Goal: Navigation & Orientation: Find specific page/section

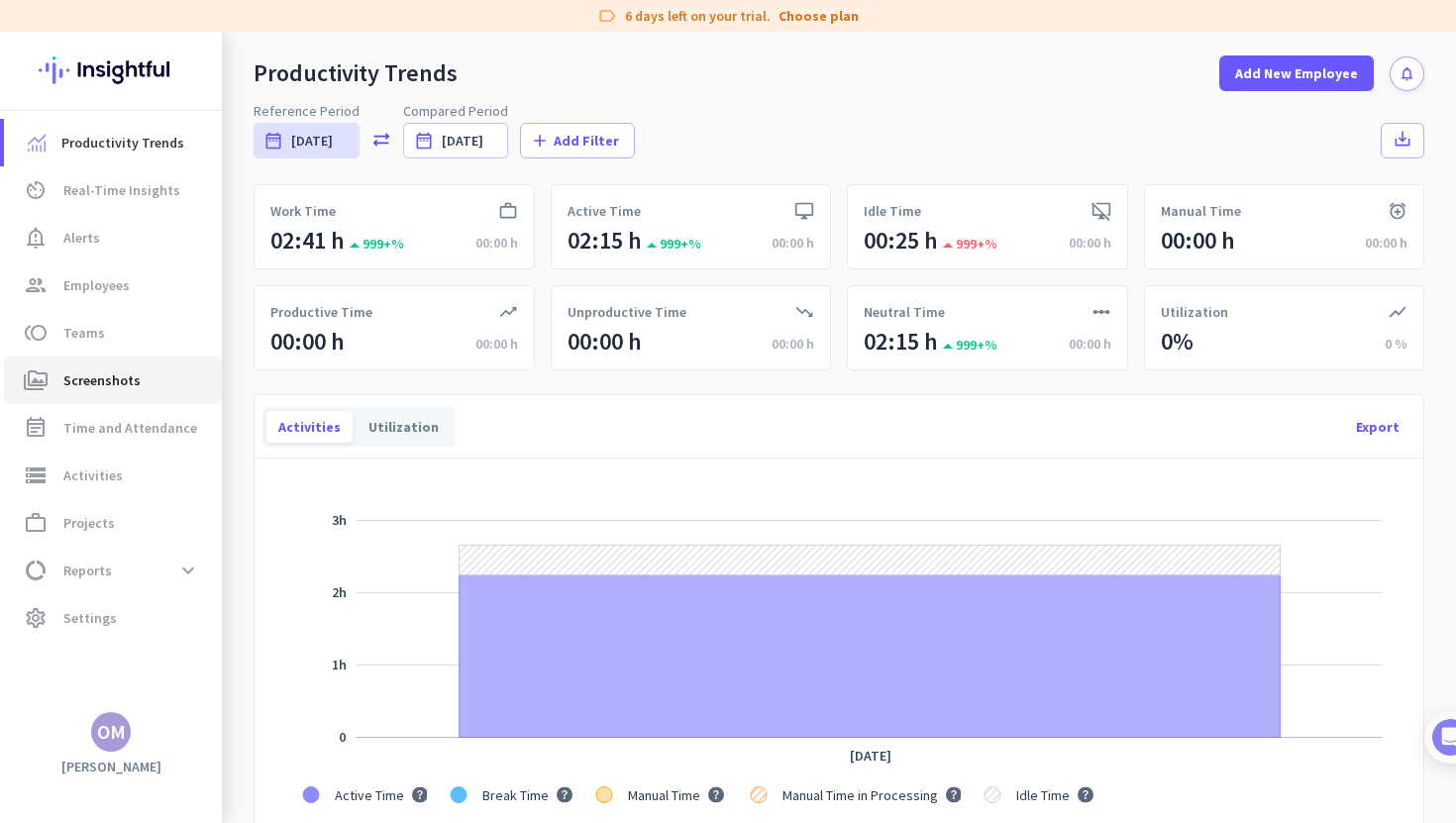
click at [84, 383] on span "Screenshots" at bounding box center [101, 381] width 77 height 24
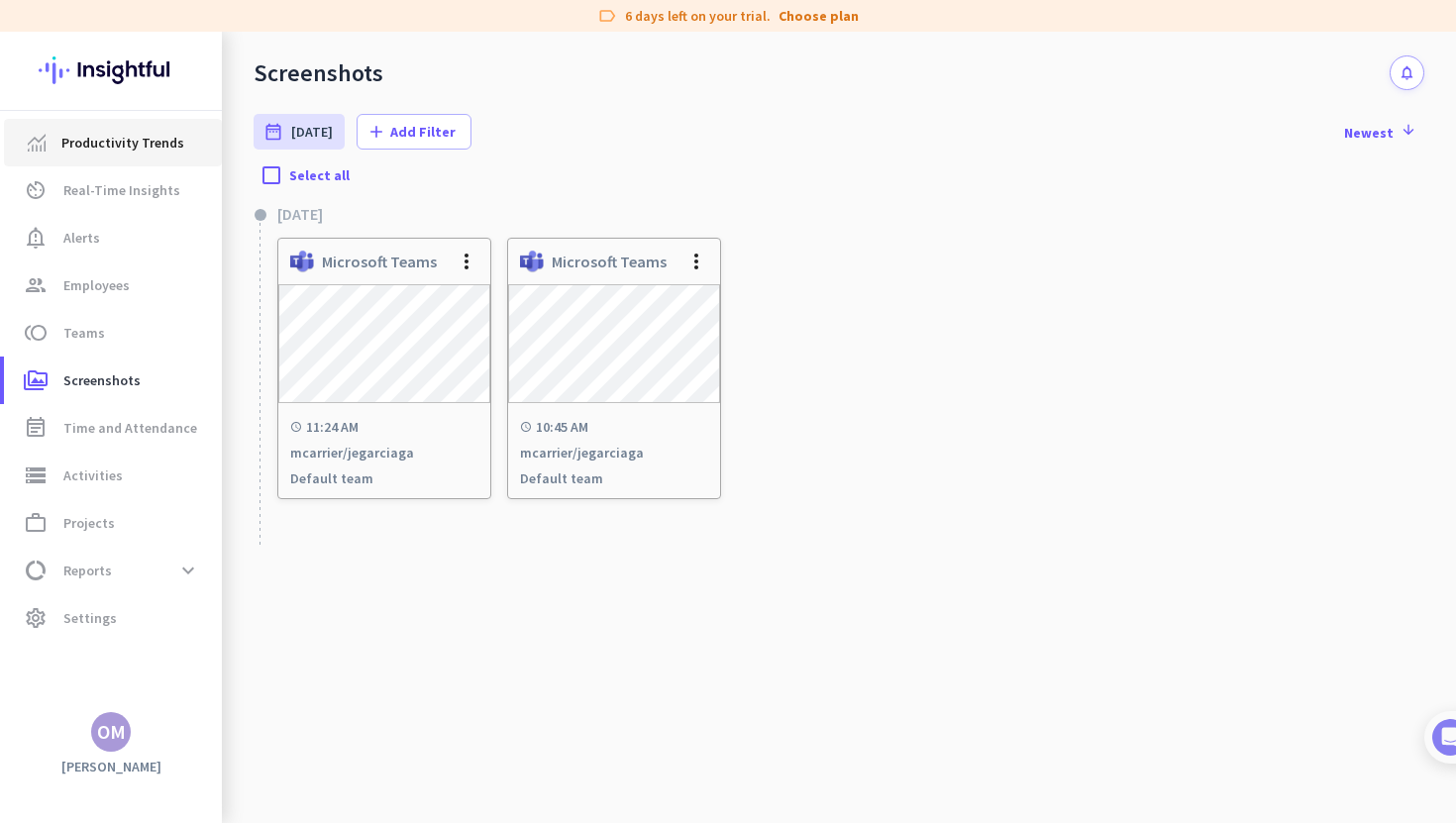
click at [132, 135] on span "Productivity Trends" at bounding box center [122, 143] width 123 height 24
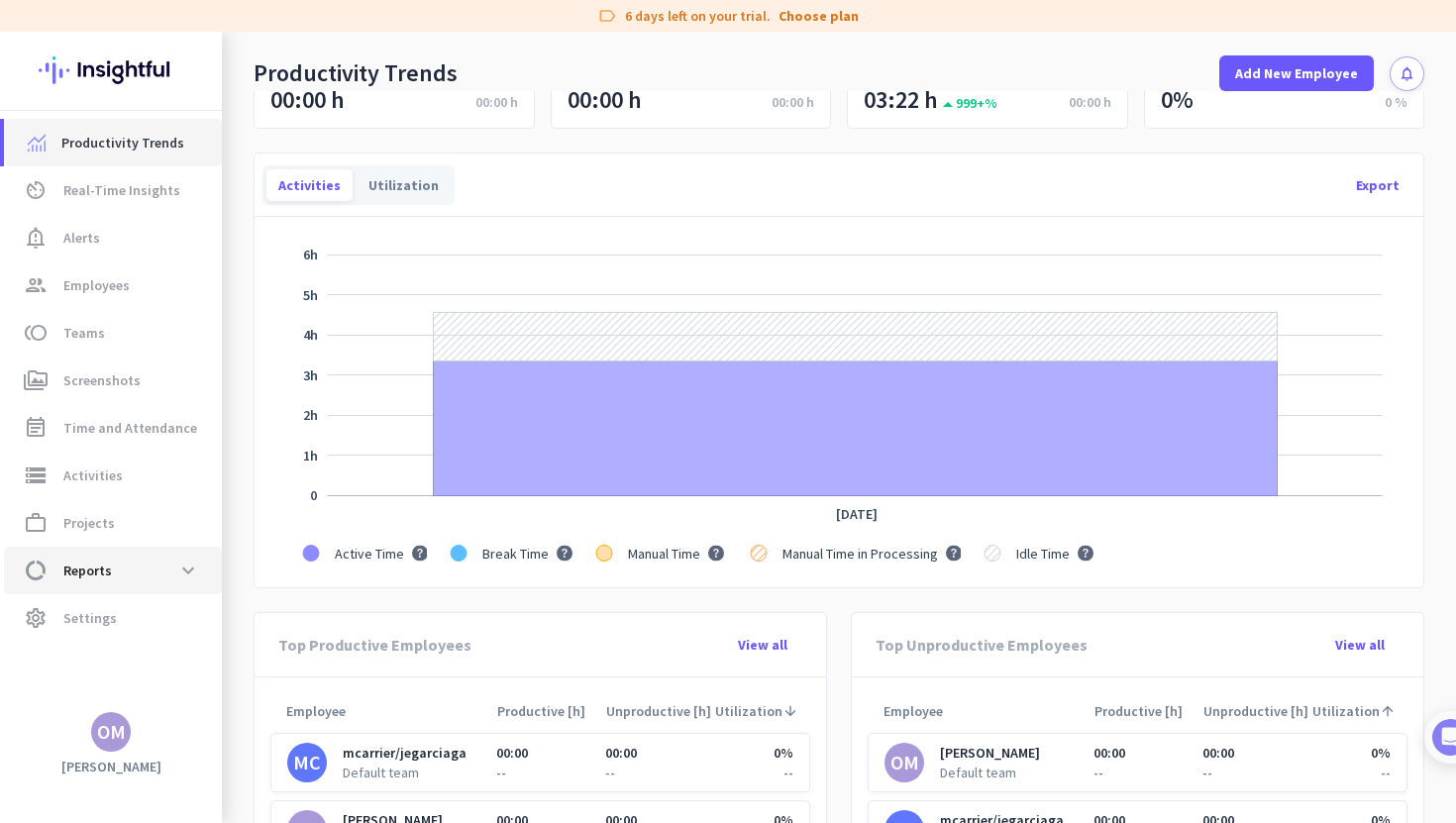
scroll to position [243, 0]
click at [199, 567] on span at bounding box center [188, 571] width 36 height 36
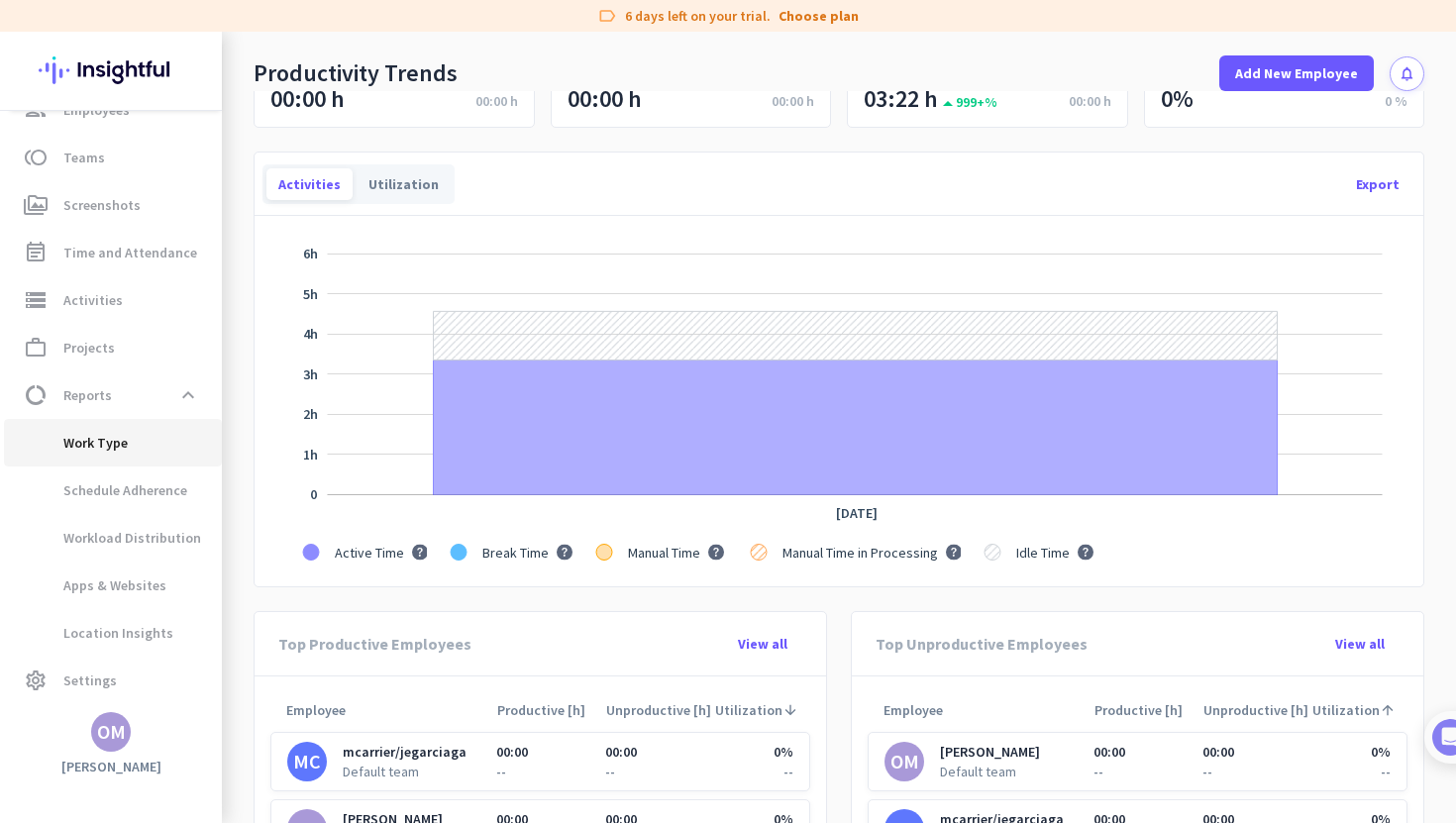
scroll to position [172, 0]
click at [105, 641] on span "Location Insights" at bounding box center [97, 636] width 154 height 48
type input "[DATE] - [DATE]"
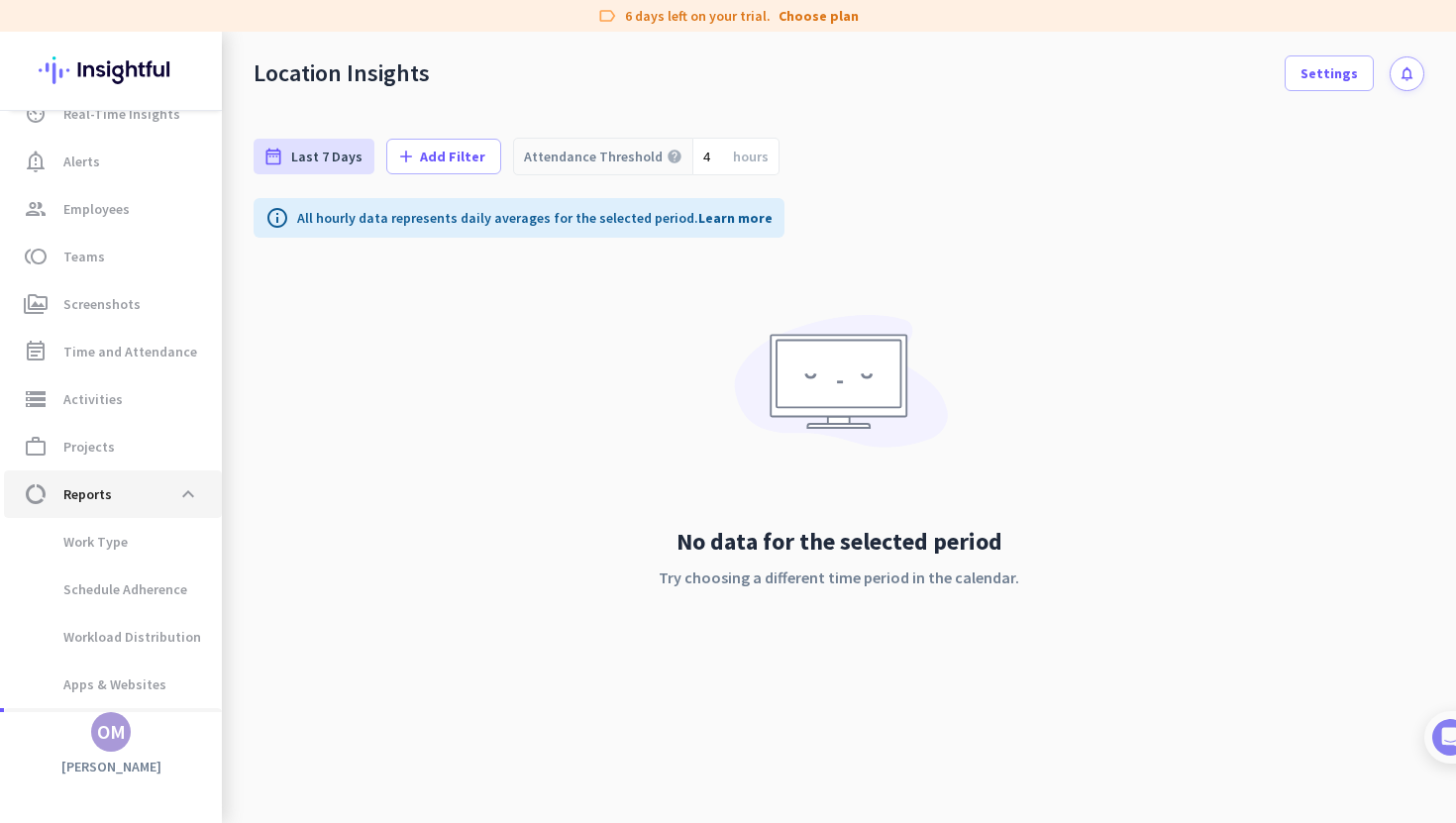
scroll to position [75, 0]
click at [114, 395] on span "Activities" at bounding box center [92, 400] width 59 height 24
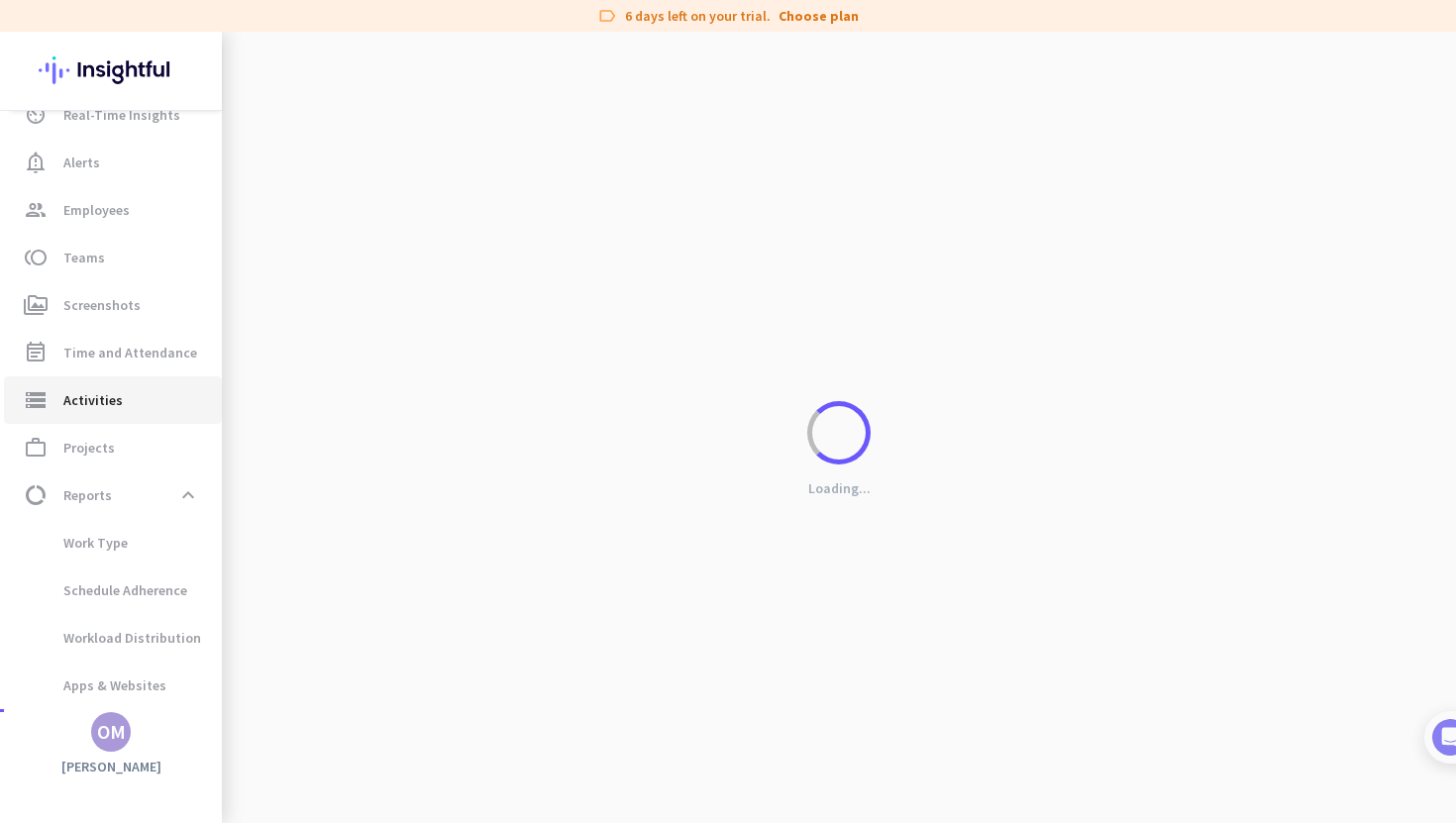
type input "[DATE]"
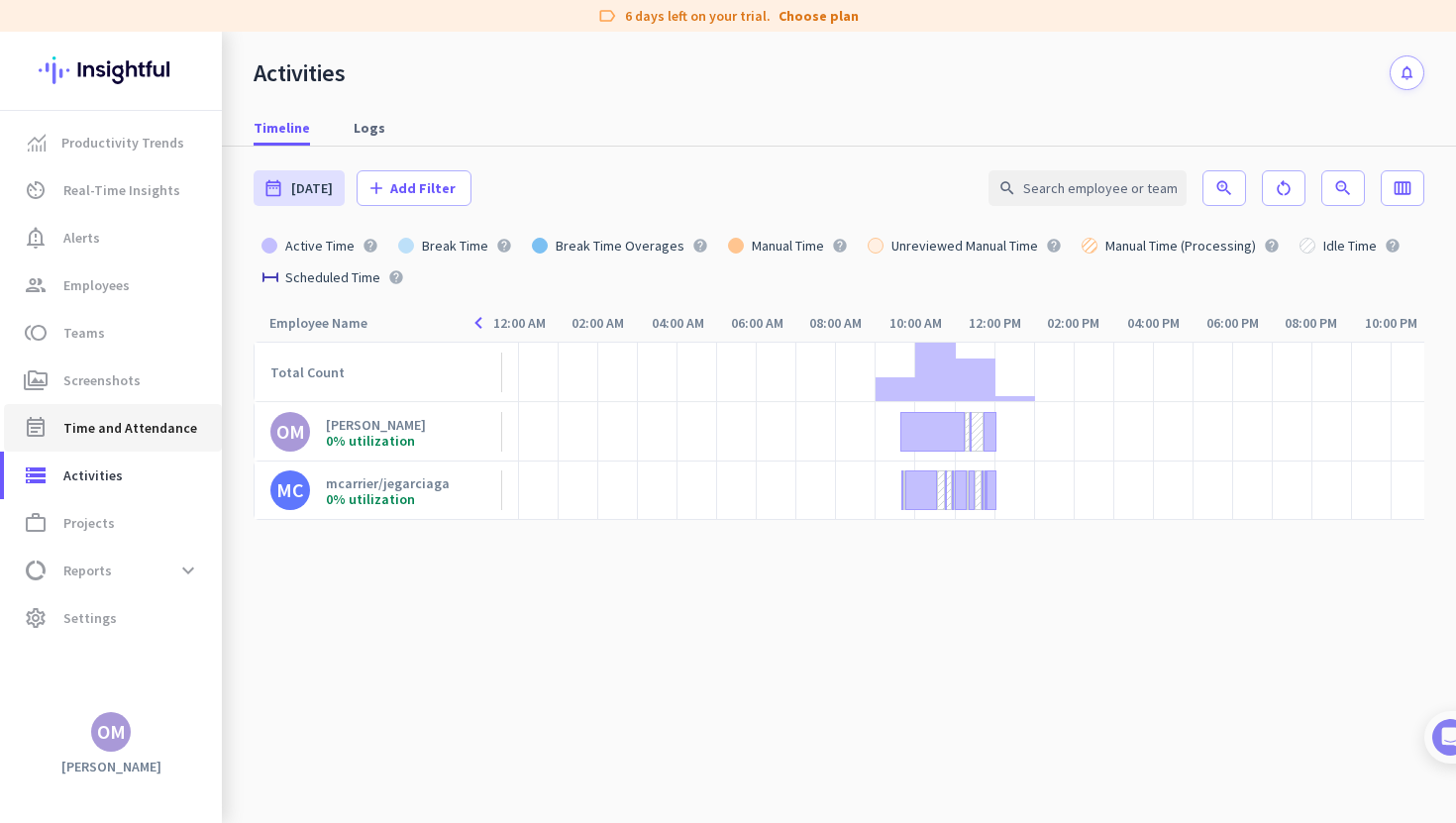
click at [109, 423] on span "Time and Attendance" at bounding box center [130, 428] width 134 height 24
type input "[DATE] - [DATE]"
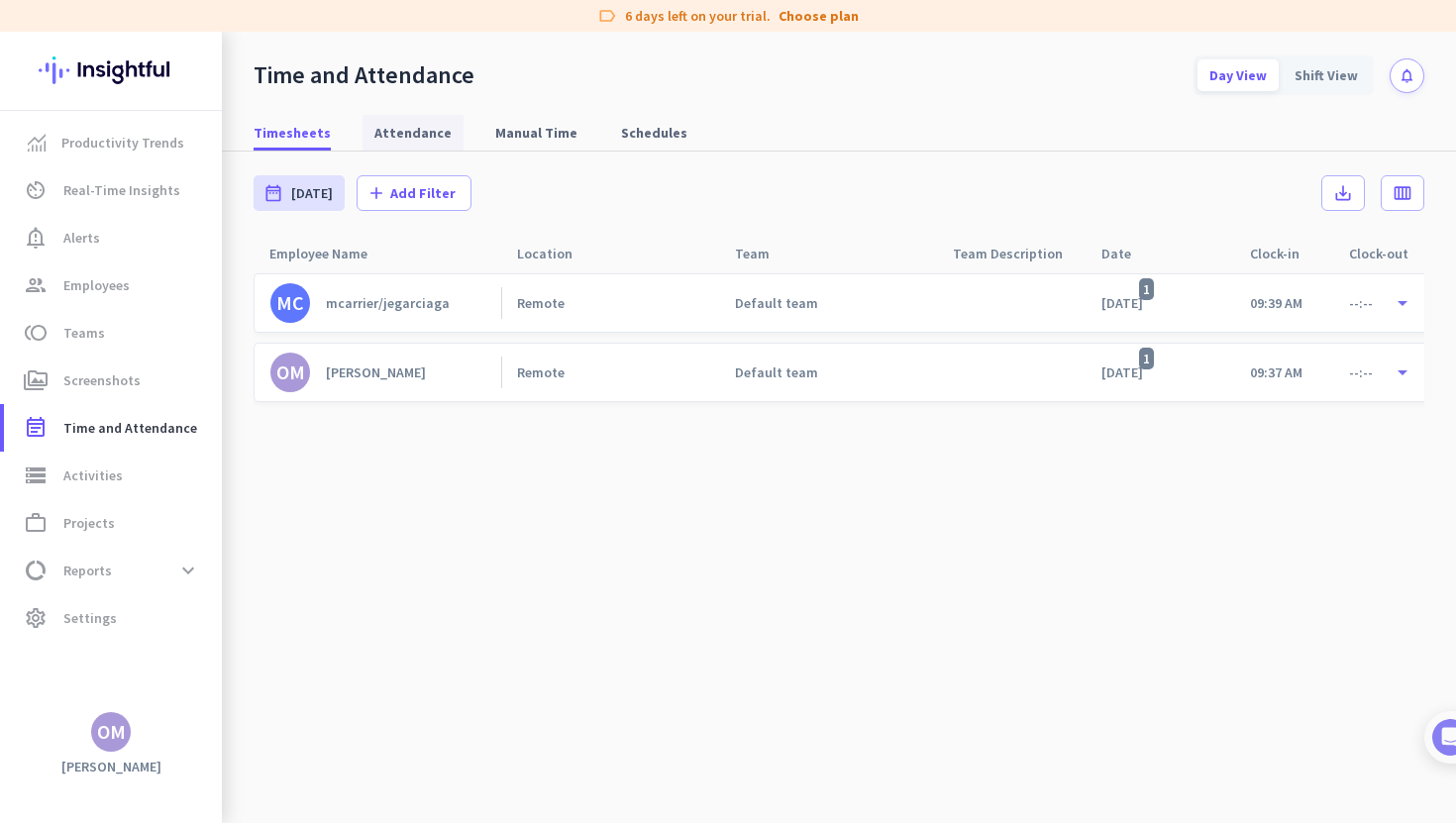
click at [396, 129] on span "Attendance" at bounding box center [412, 133] width 77 height 20
type input "[DATE] - [DATE]"
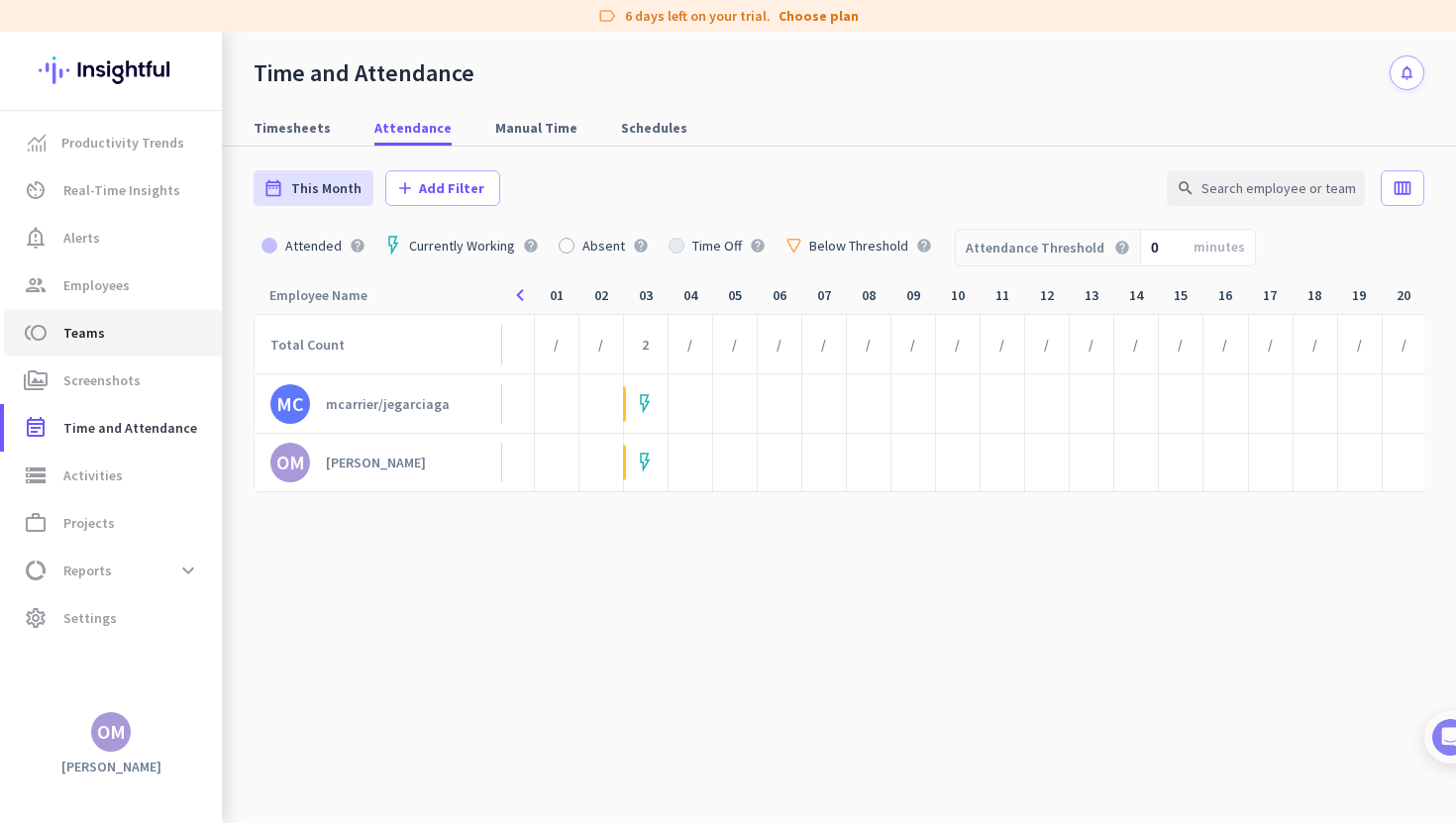
click at [99, 338] on span "Teams" at bounding box center [84, 333] width 42 height 24
type input "[DATE] - [DATE]"
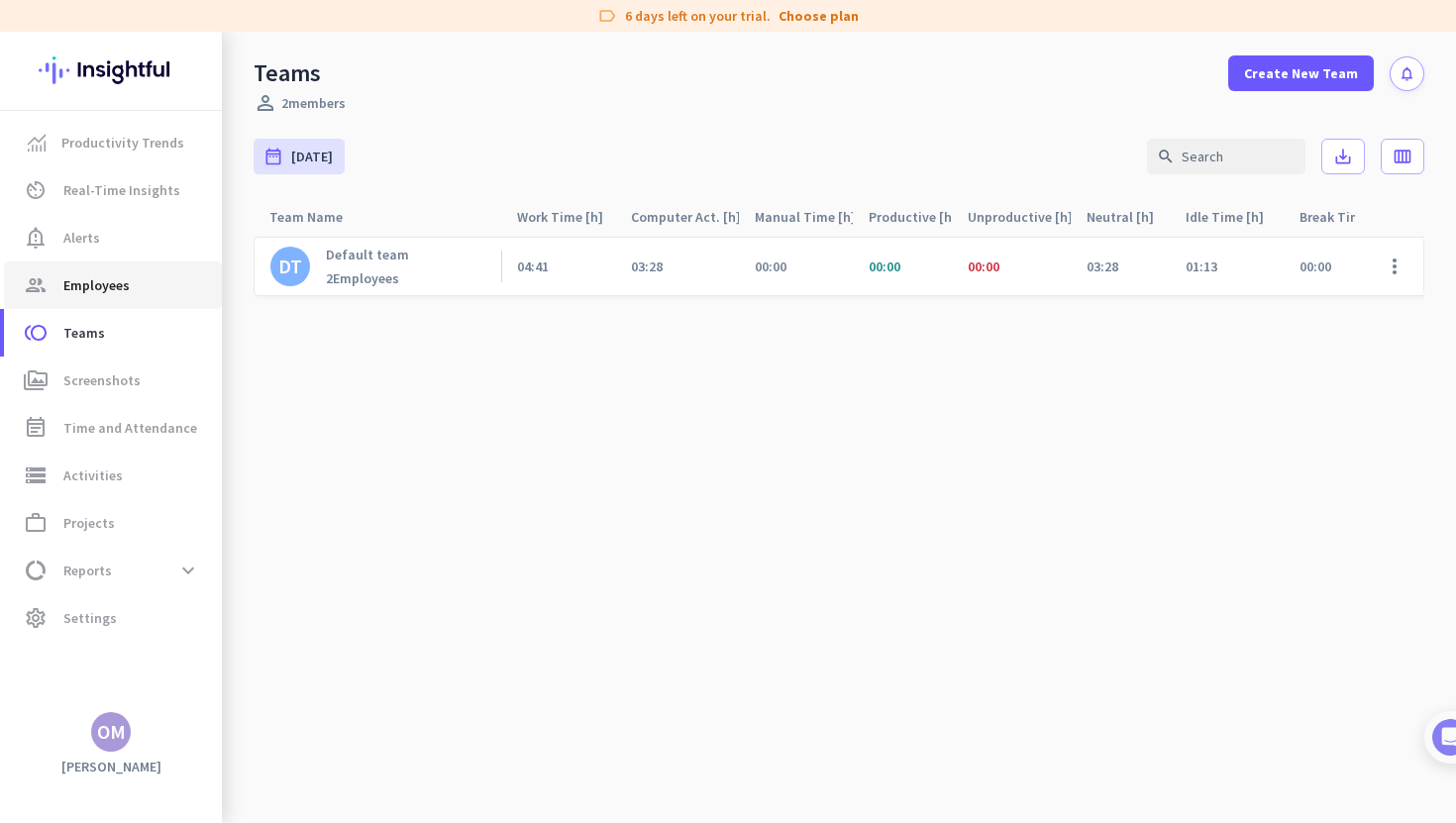
click at [103, 286] on span "Employees" at bounding box center [96, 285] width 66 height 24
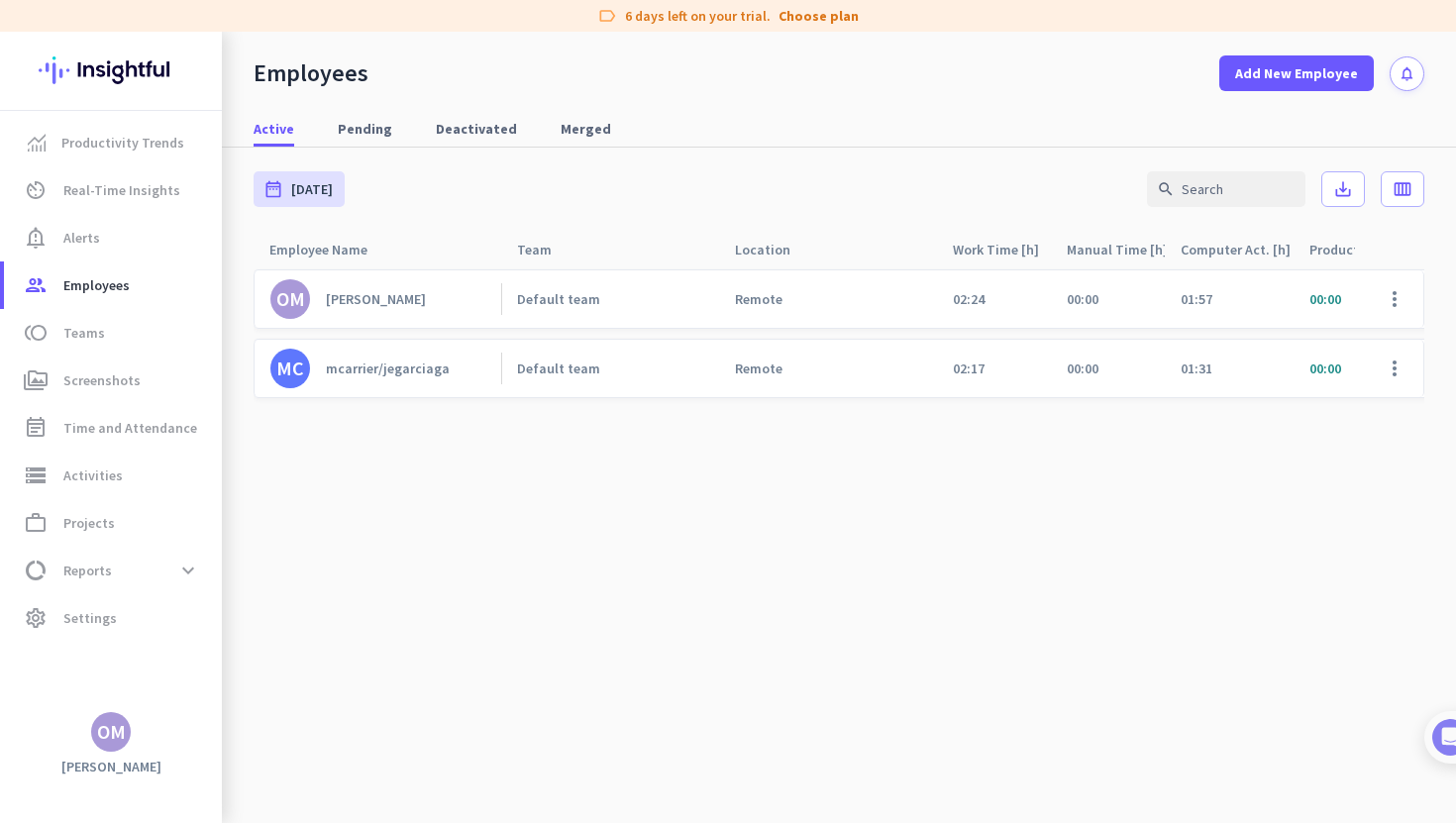
click at [450, 371] on link "MC [PERSON_NAME]/jegarciaga" at bounding box center [385, 369] width 231 height 40
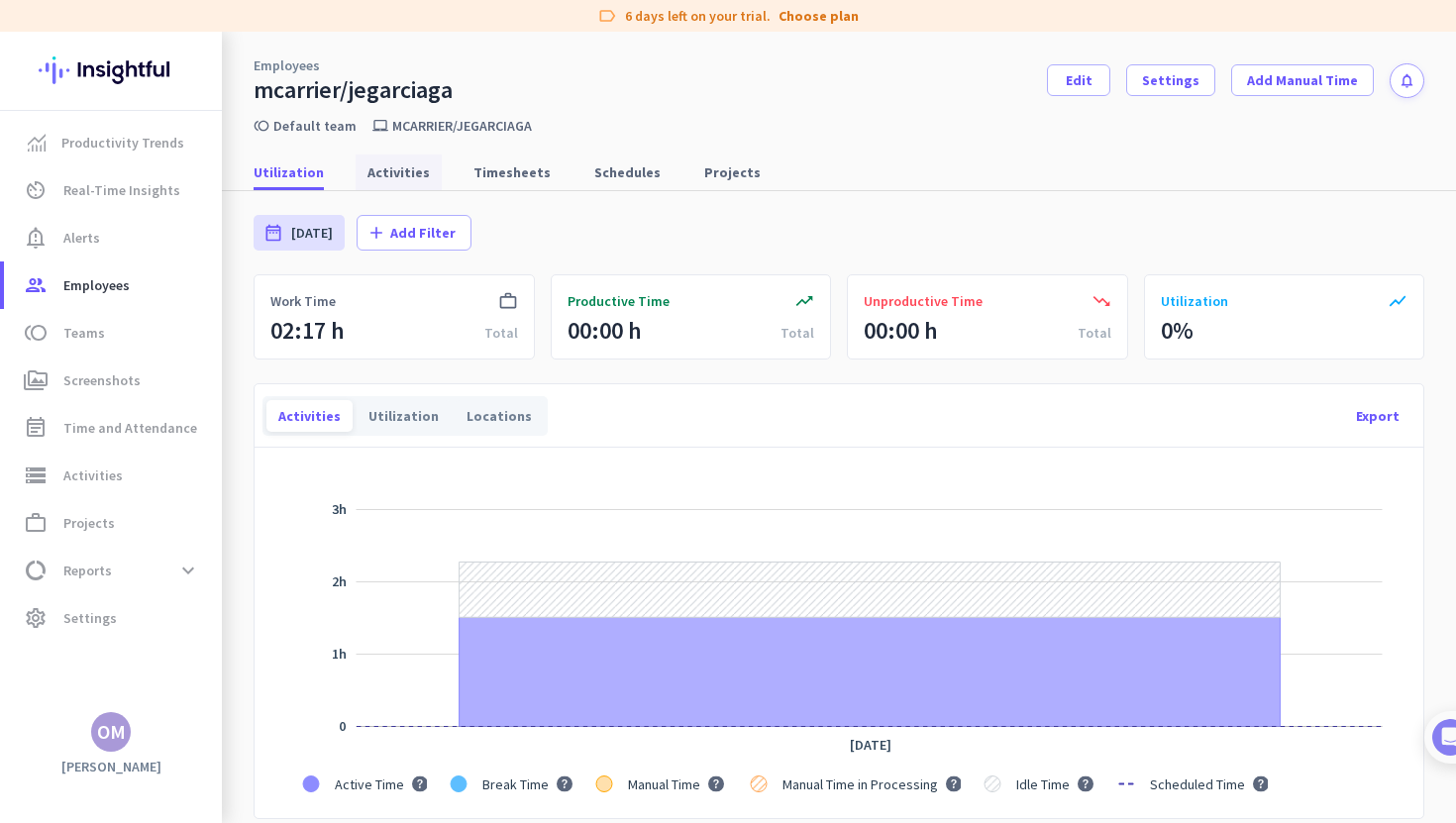
click at [401, 181] on span "Activities" at bounding box center [399, 172] width 62 height 20
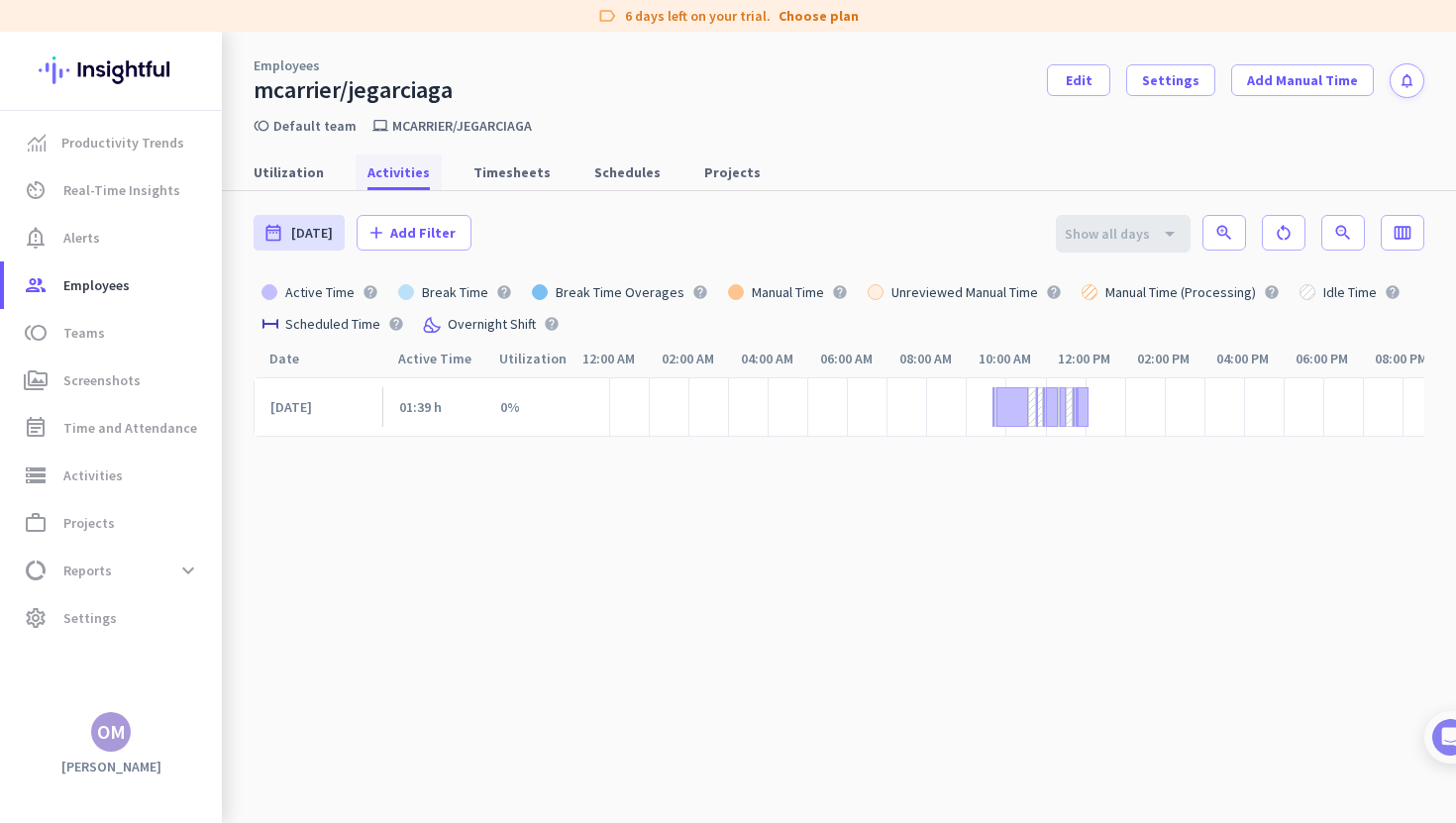
scroll to position [0, 138]
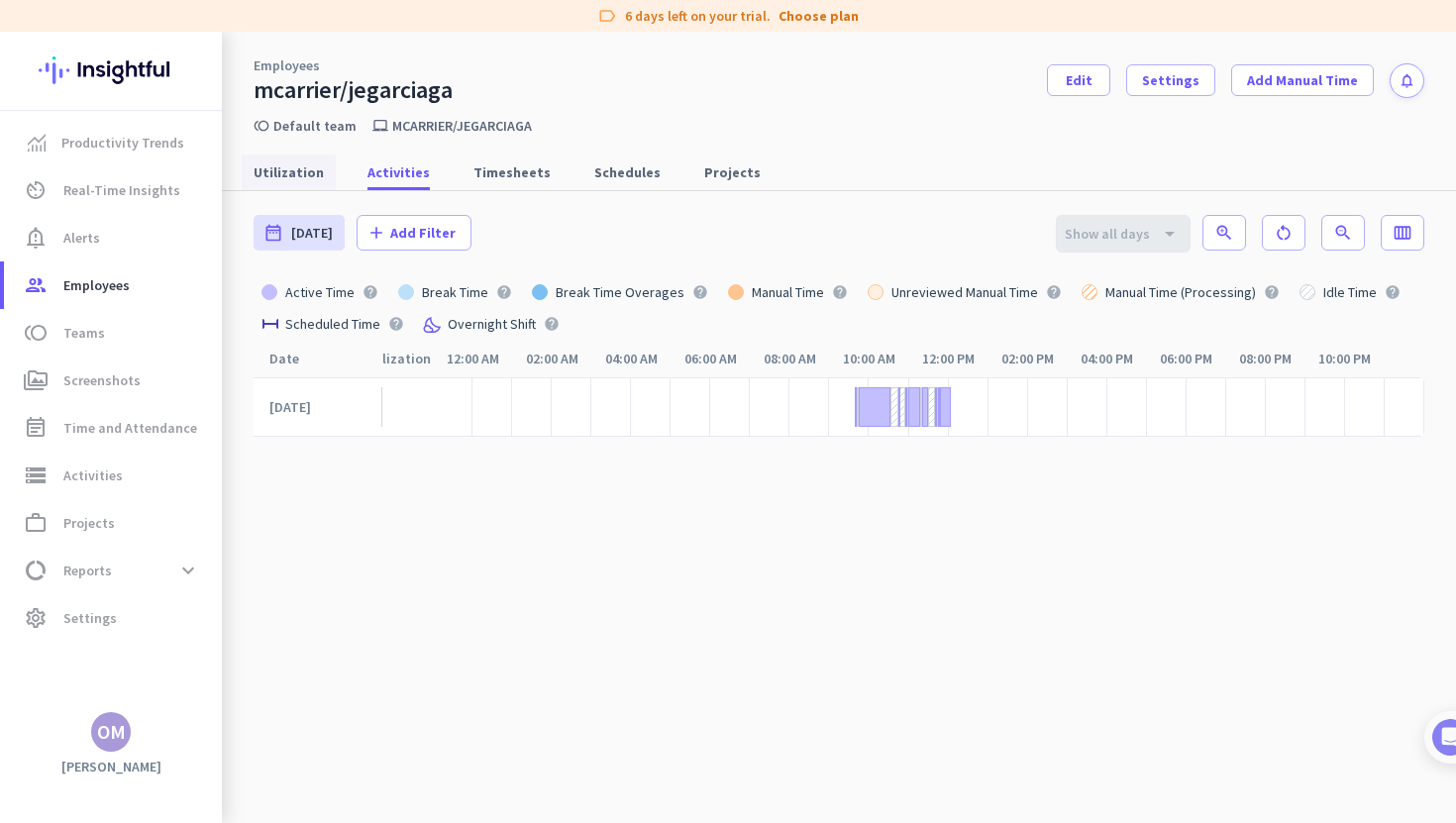
click at [299, 167] on span "Utilization" at bounding box center [289, 172] width 70 height 20
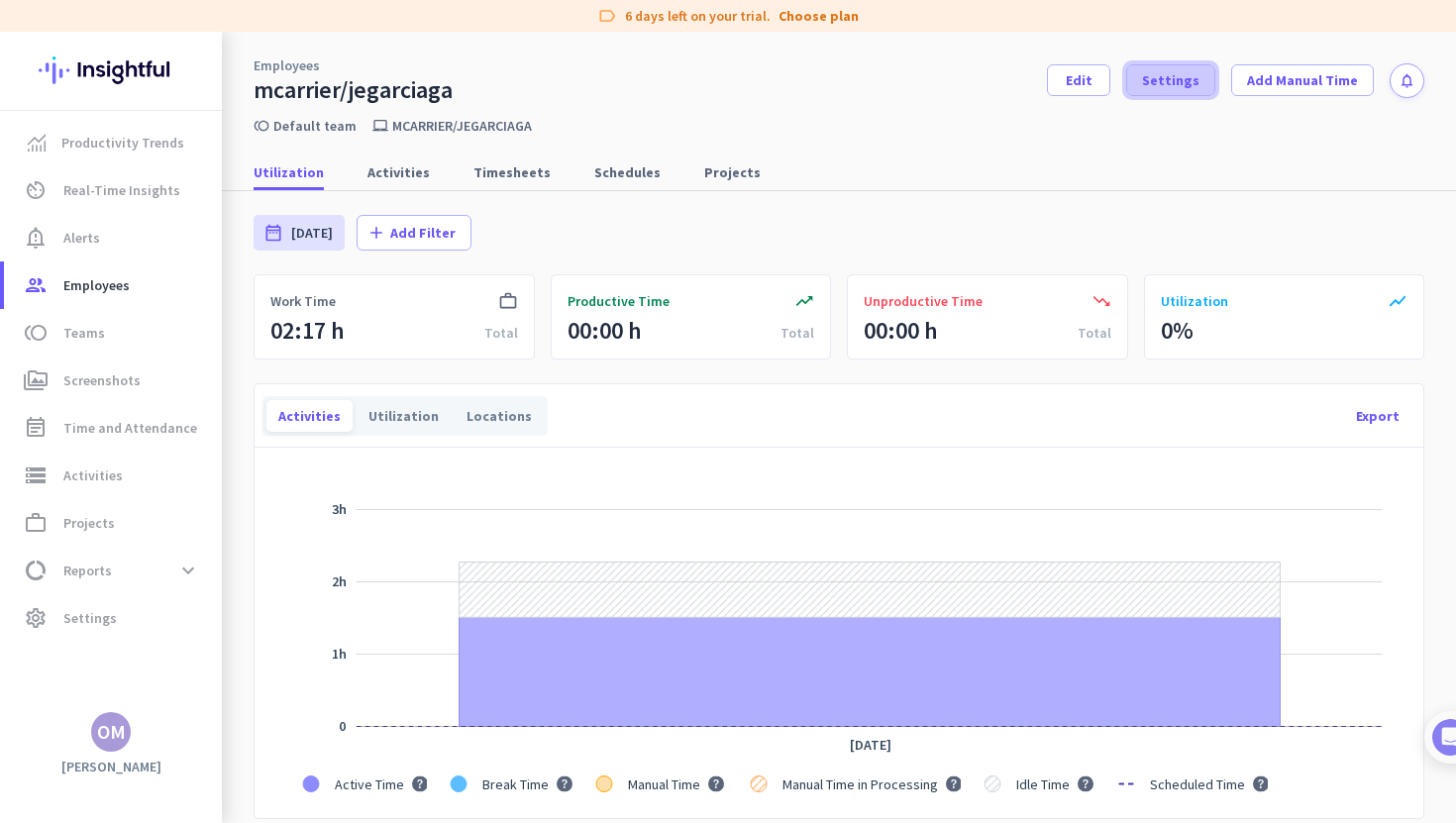
click at [1183, 78] on span "Settings" at bounding box center [1170, 80] width 57 height 20
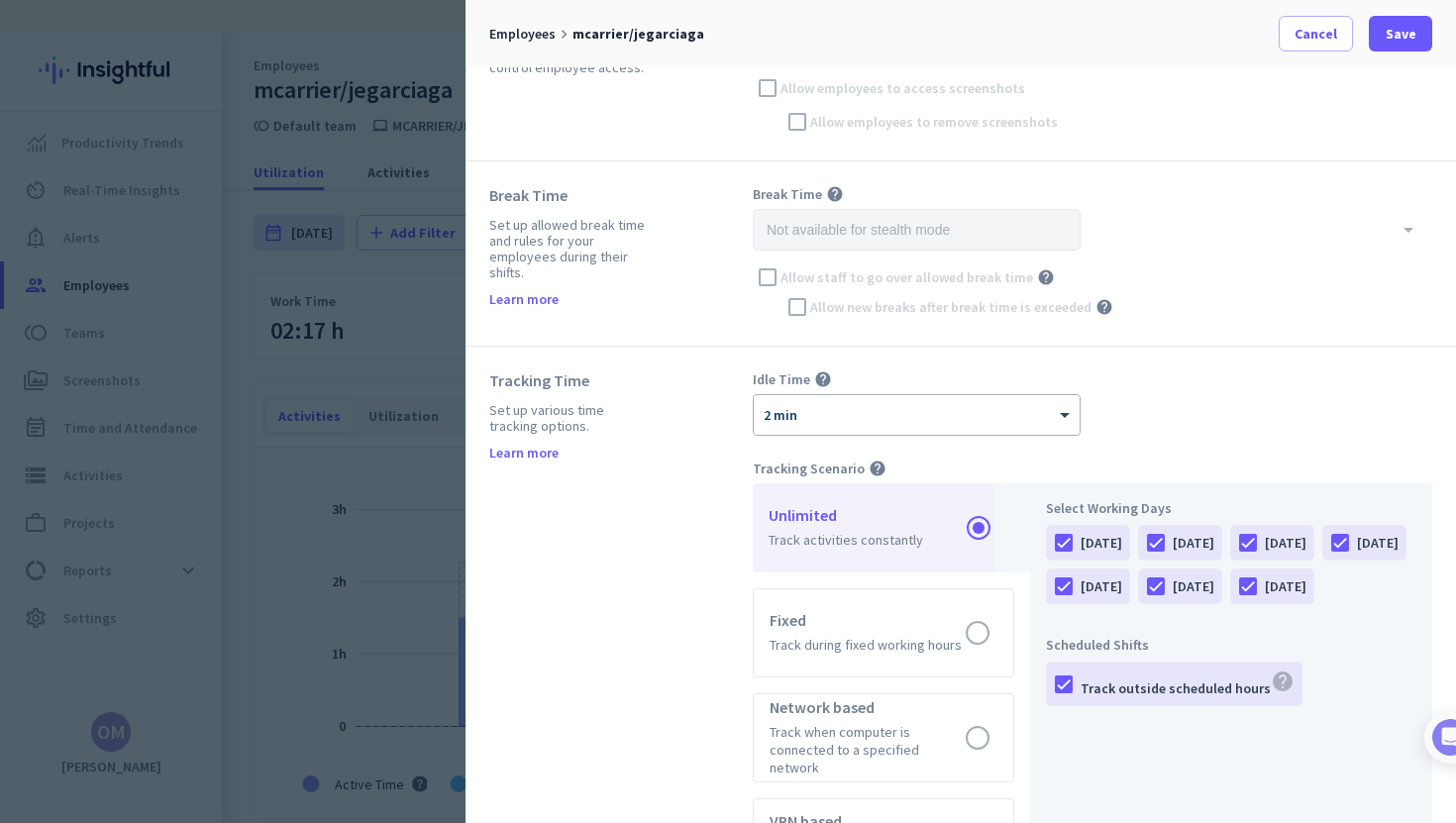
scroll to position [440, 0]
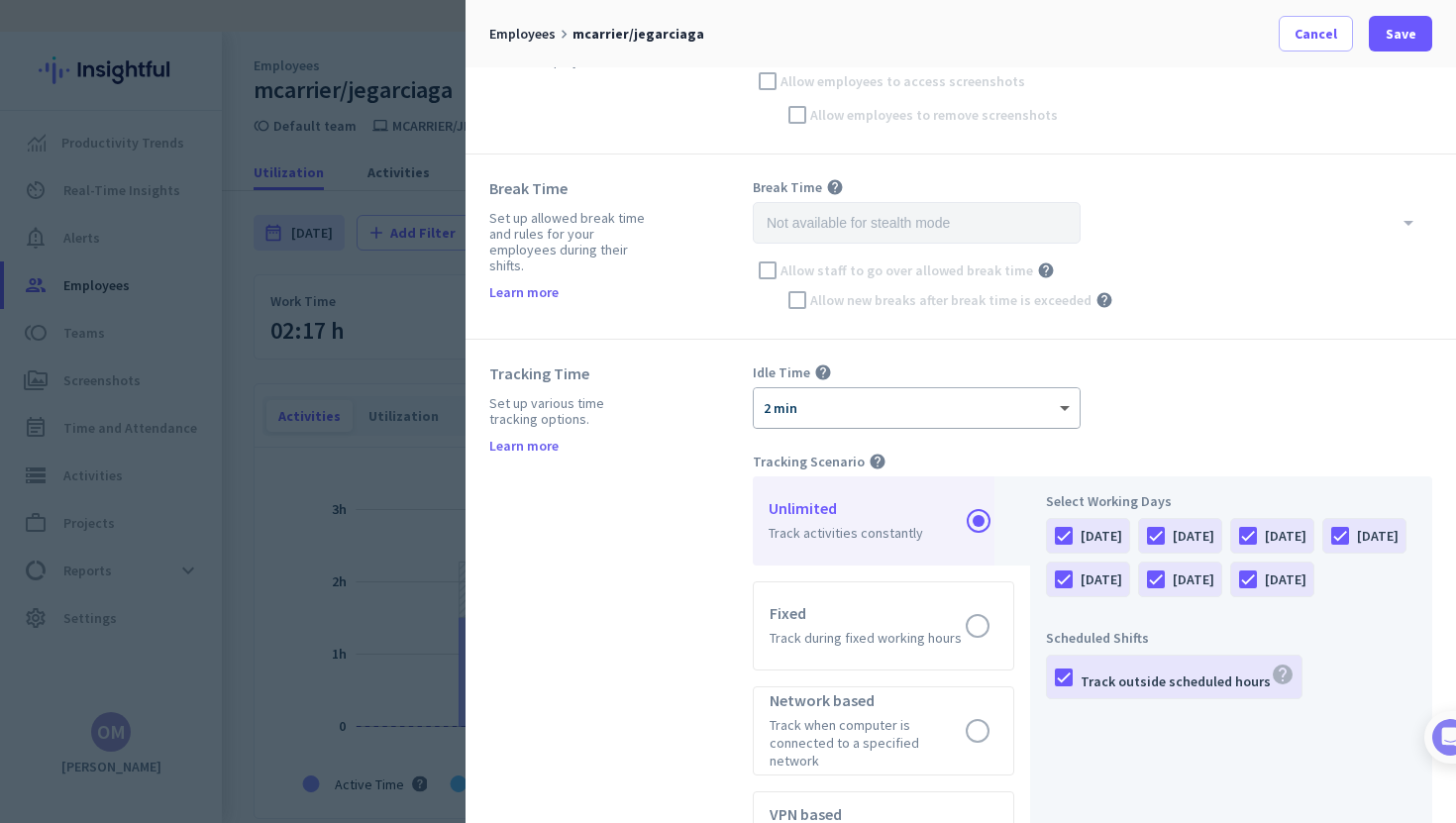
click at [1069, 407] on span at bounding box center [1067, 408] width 25 height 17
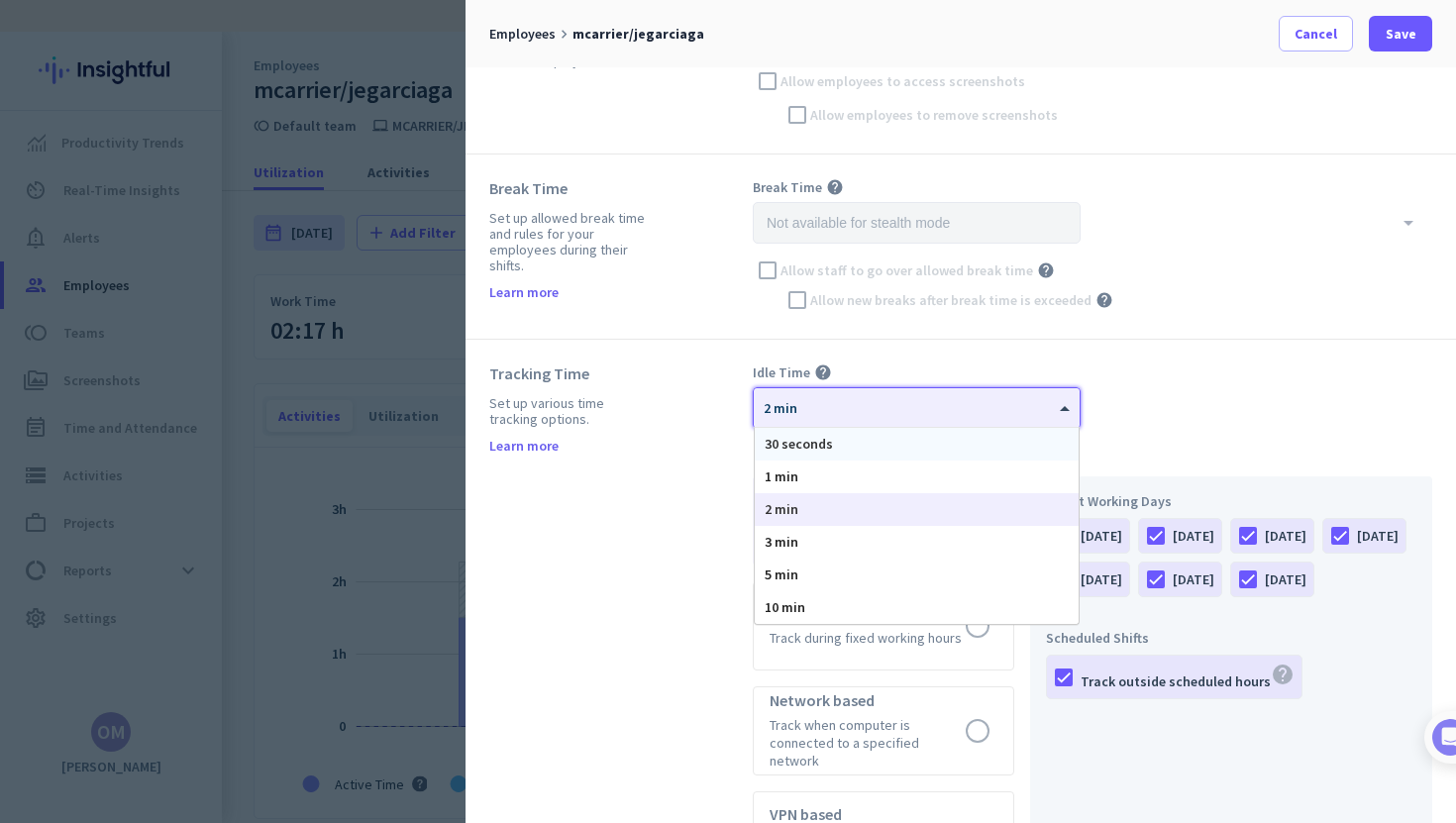
click at [1025, 434] on div "30 seconds" at bounding box center [917, 444] width 324 height 33
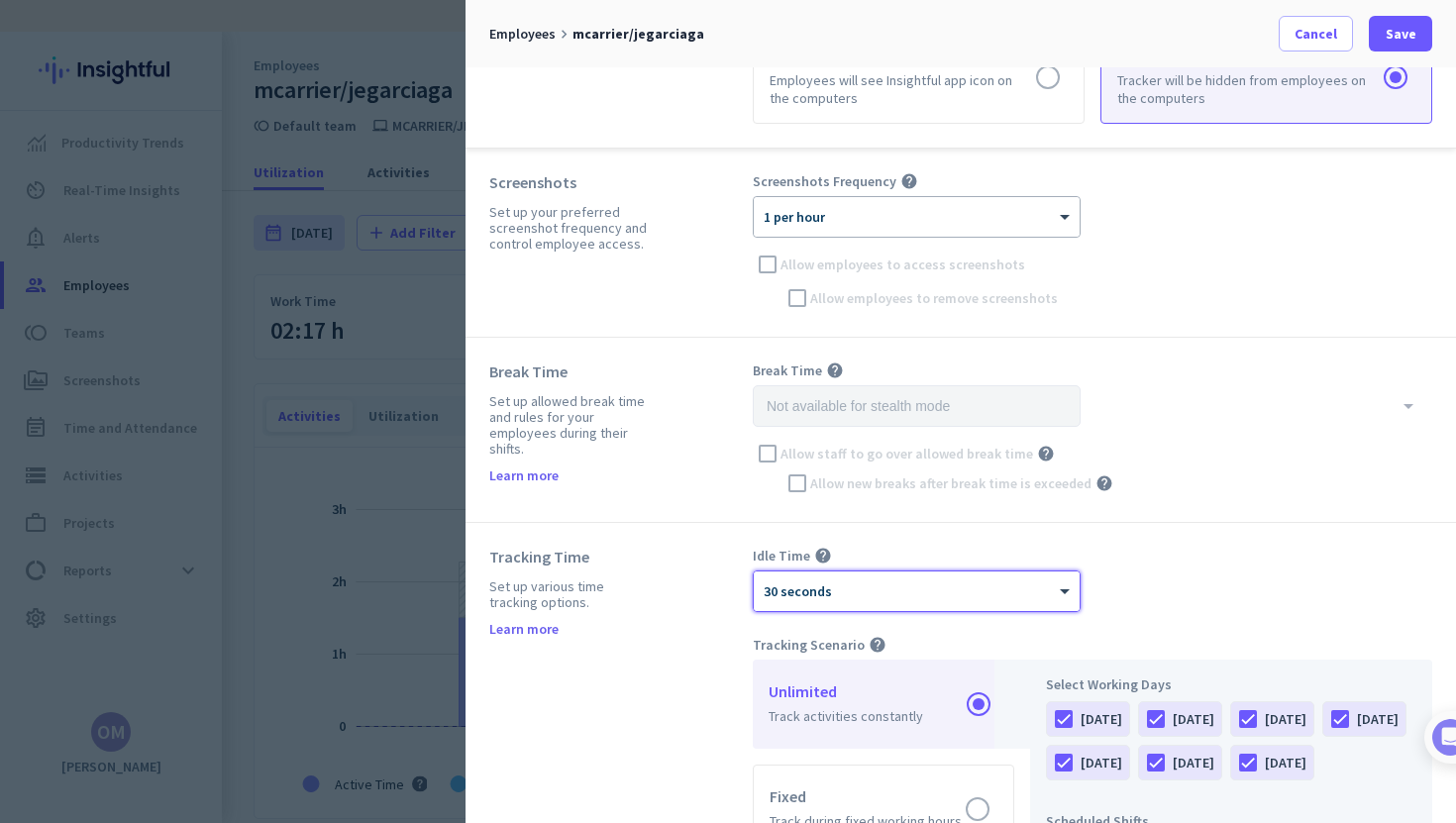
scroll to position [0, 0]
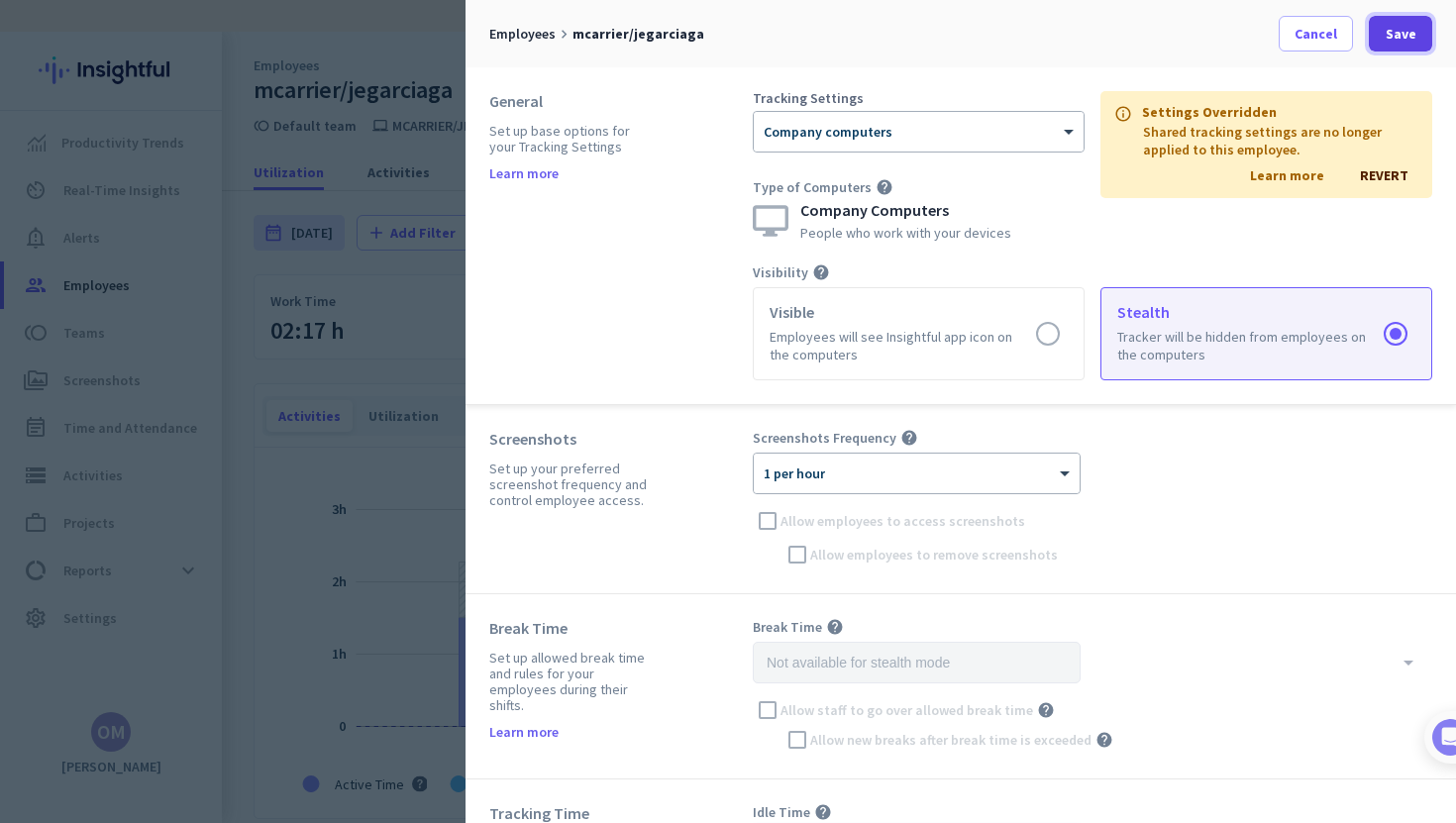
click at [1401, 30] on span "Save" at bounding box center [1401, 34] width 31 height 20
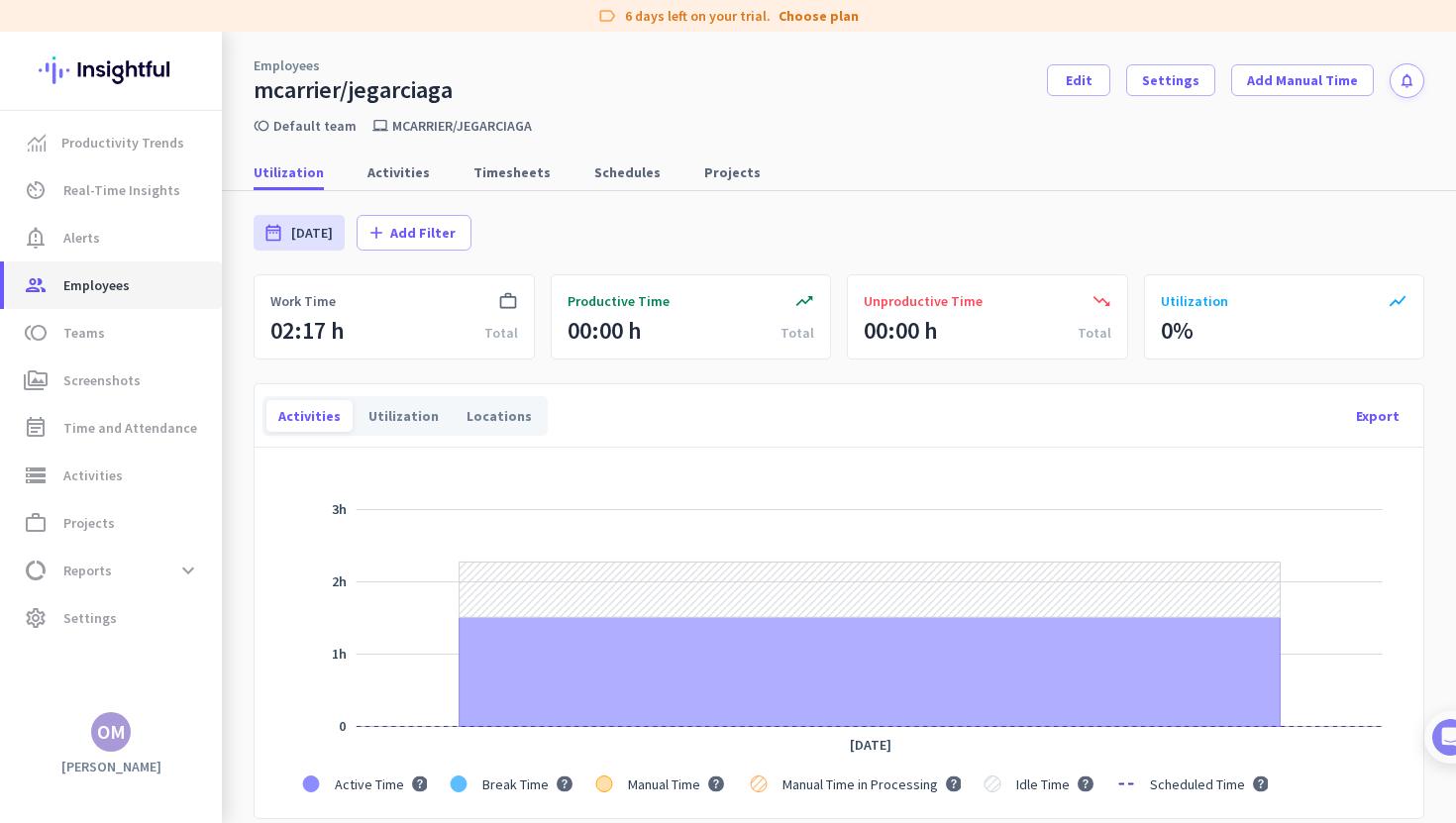
click at [87, 273] on span "Employees" at bounding box center [96, 285] width 66 height 24
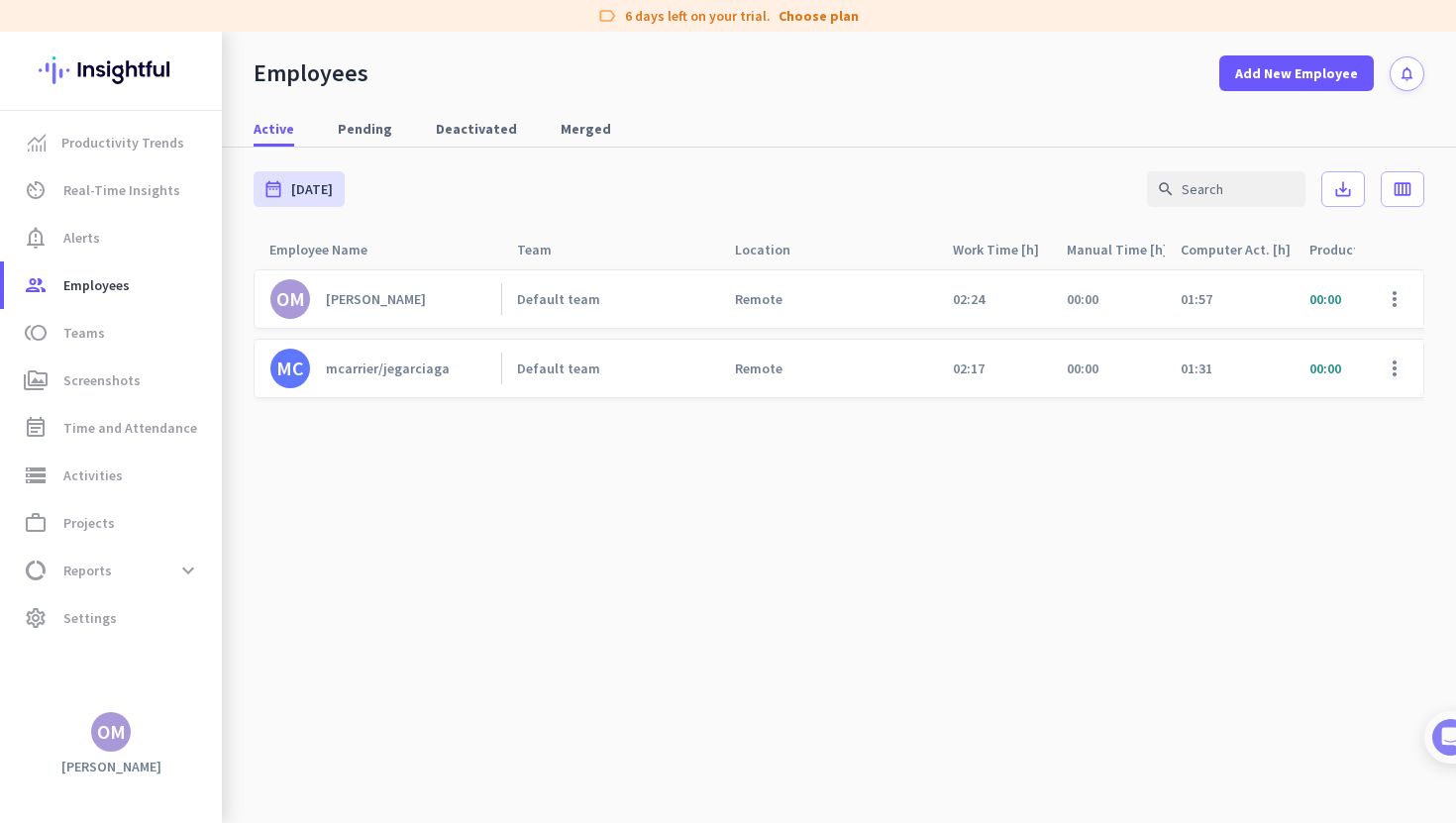
click at [370, 316] on link "OM [PERSON_NAME]" at bounding box center [385, 299] width 231 height 40
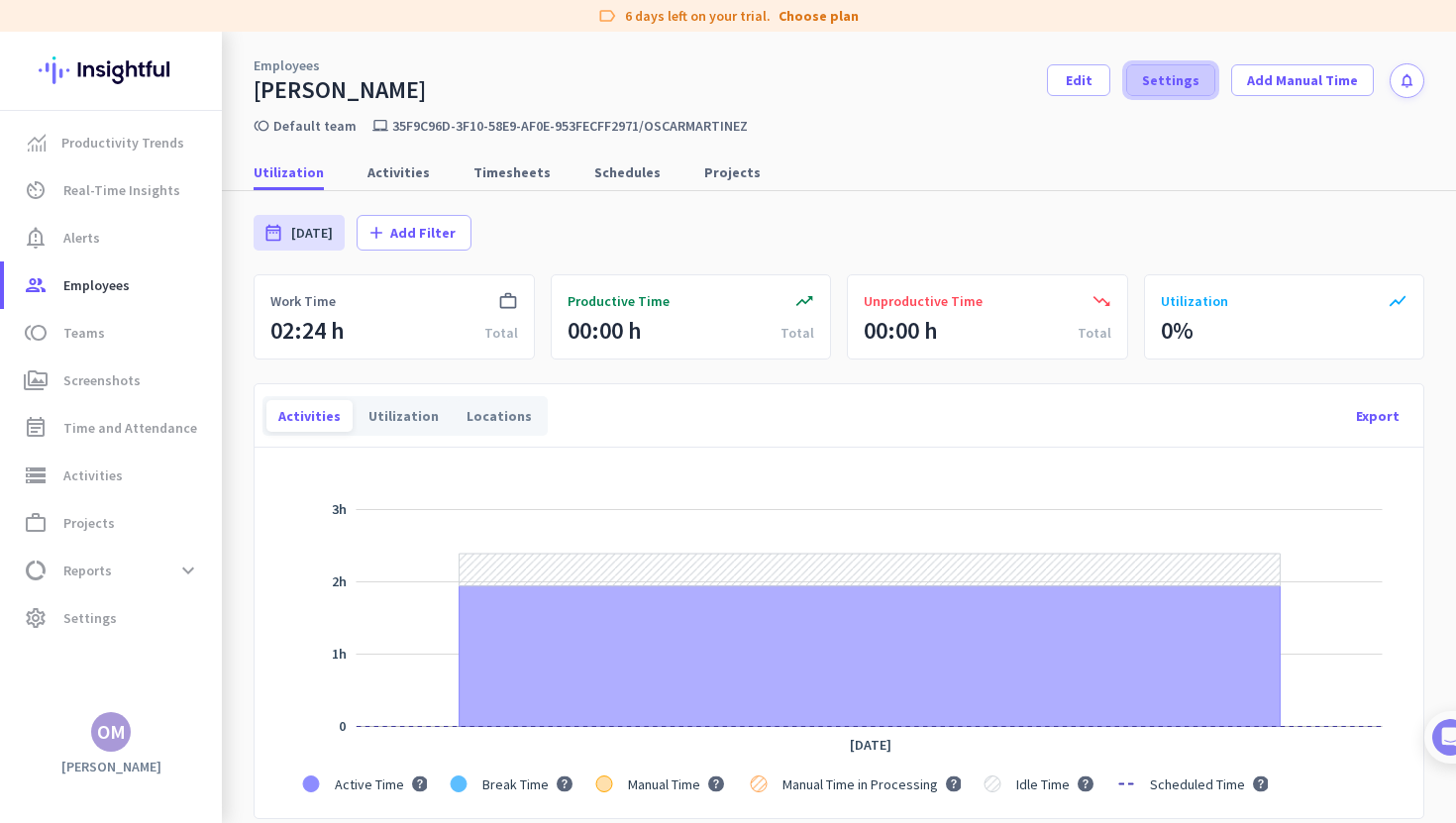
click at [1190, 75] on span "Settings" at bounding box center [1170, 80] width 57 height 20
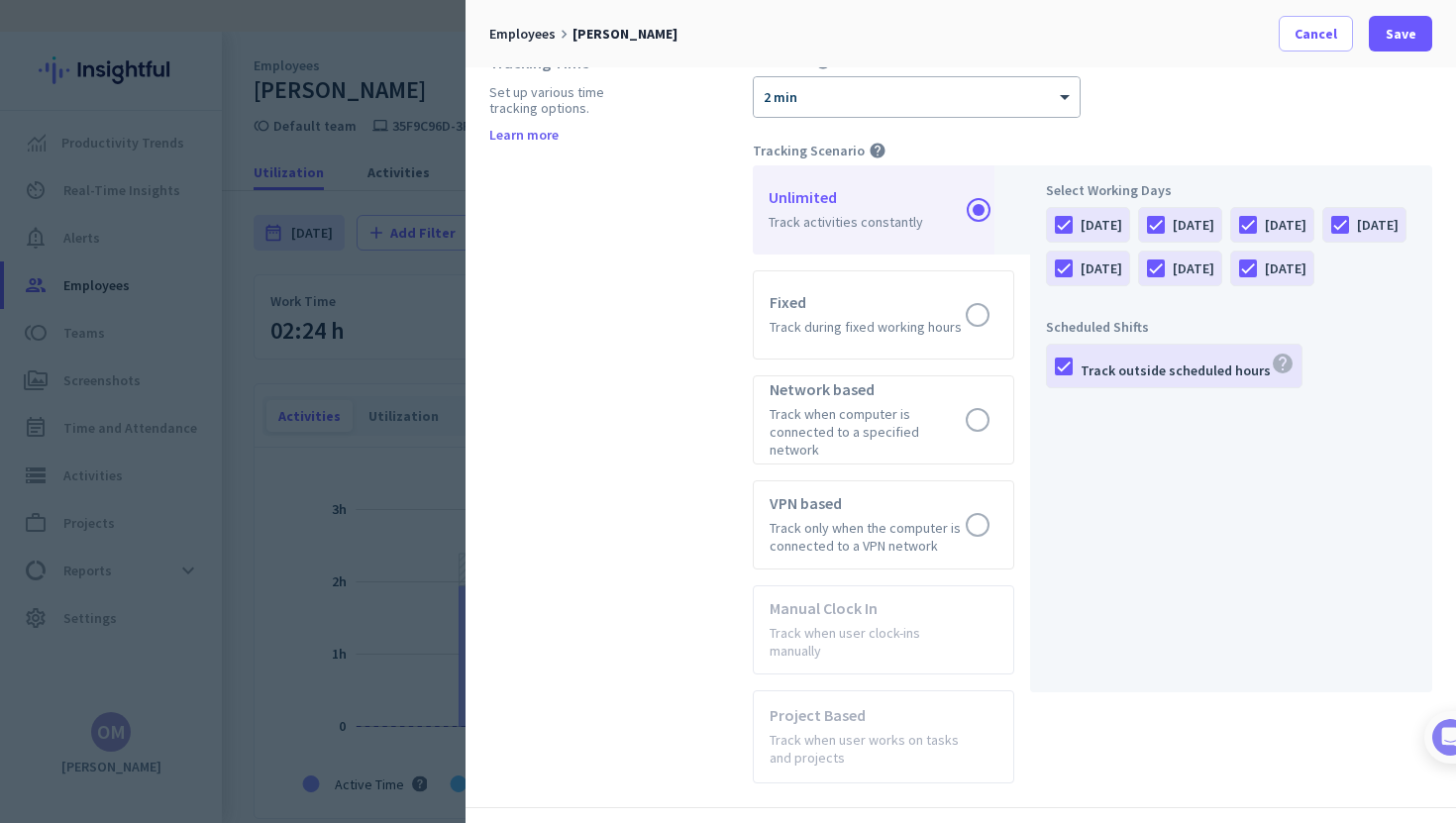
scroll to position [756, 0]
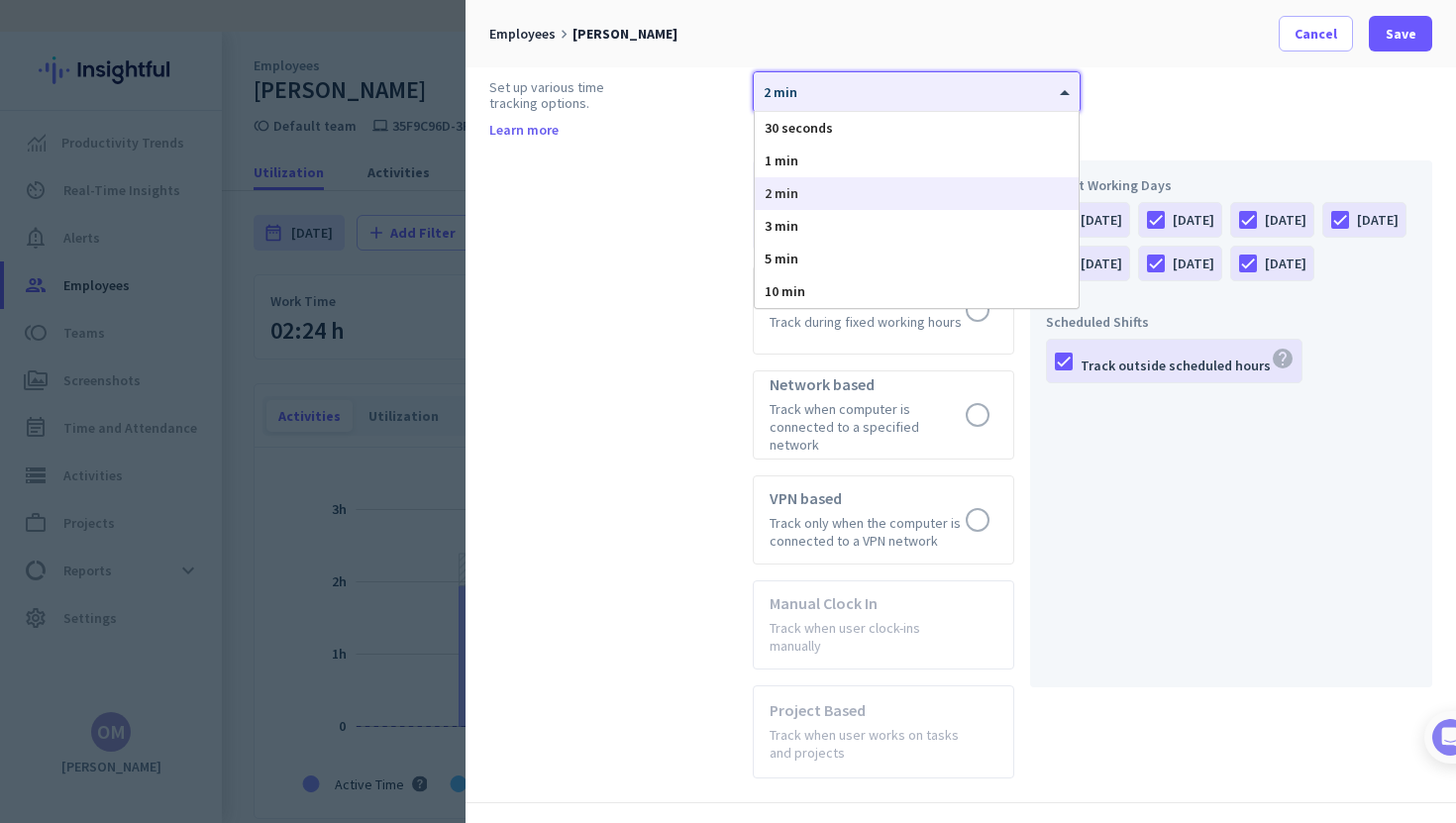
click at [1065, 101] on div "× 2 min" at bounding box center [917, 92] width 326 height 40
click at [941, 124] on div "30 seconds" at bounding box center [917, 128] width 324 height 33
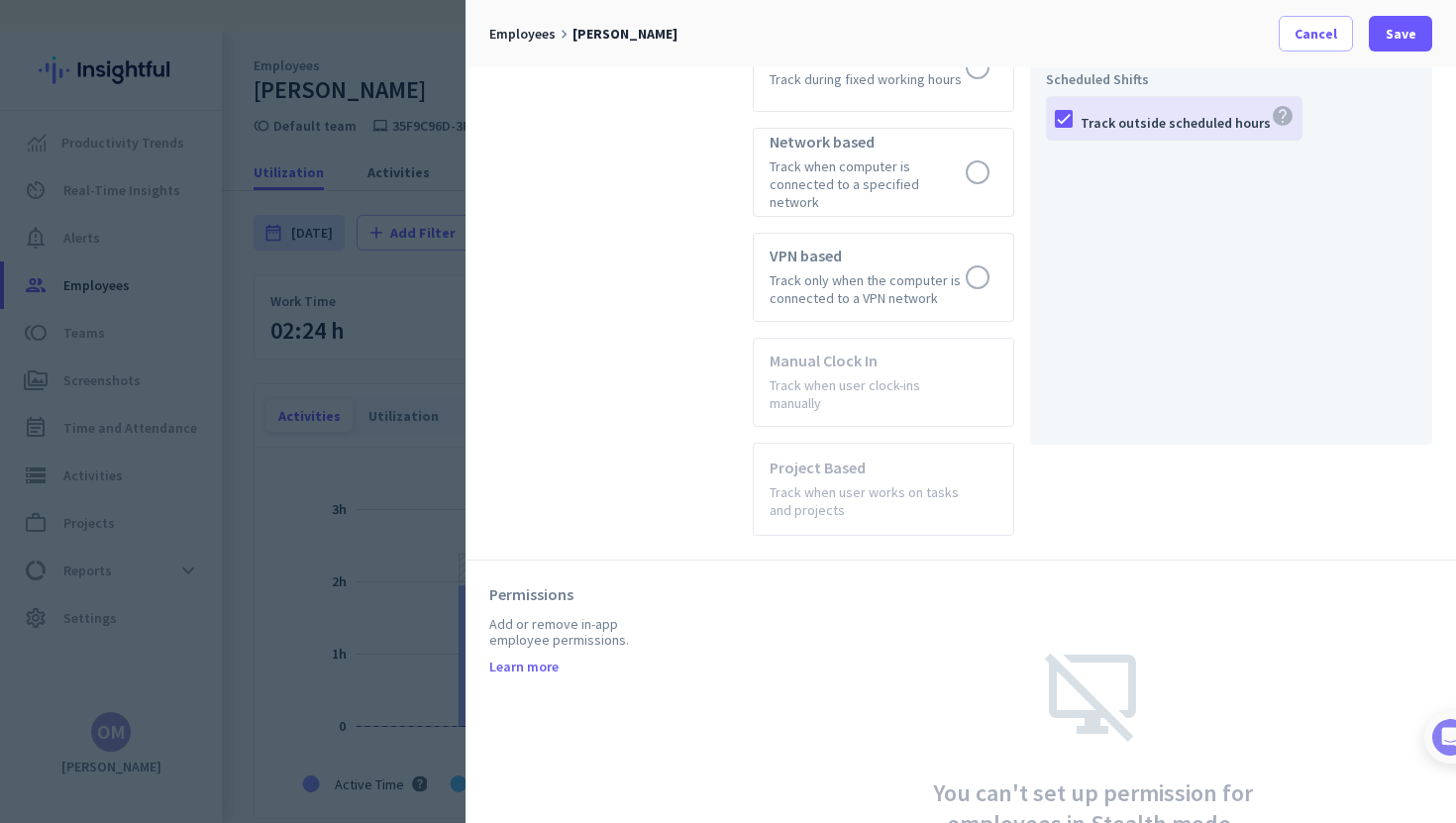
scroll to position [1083, 0]
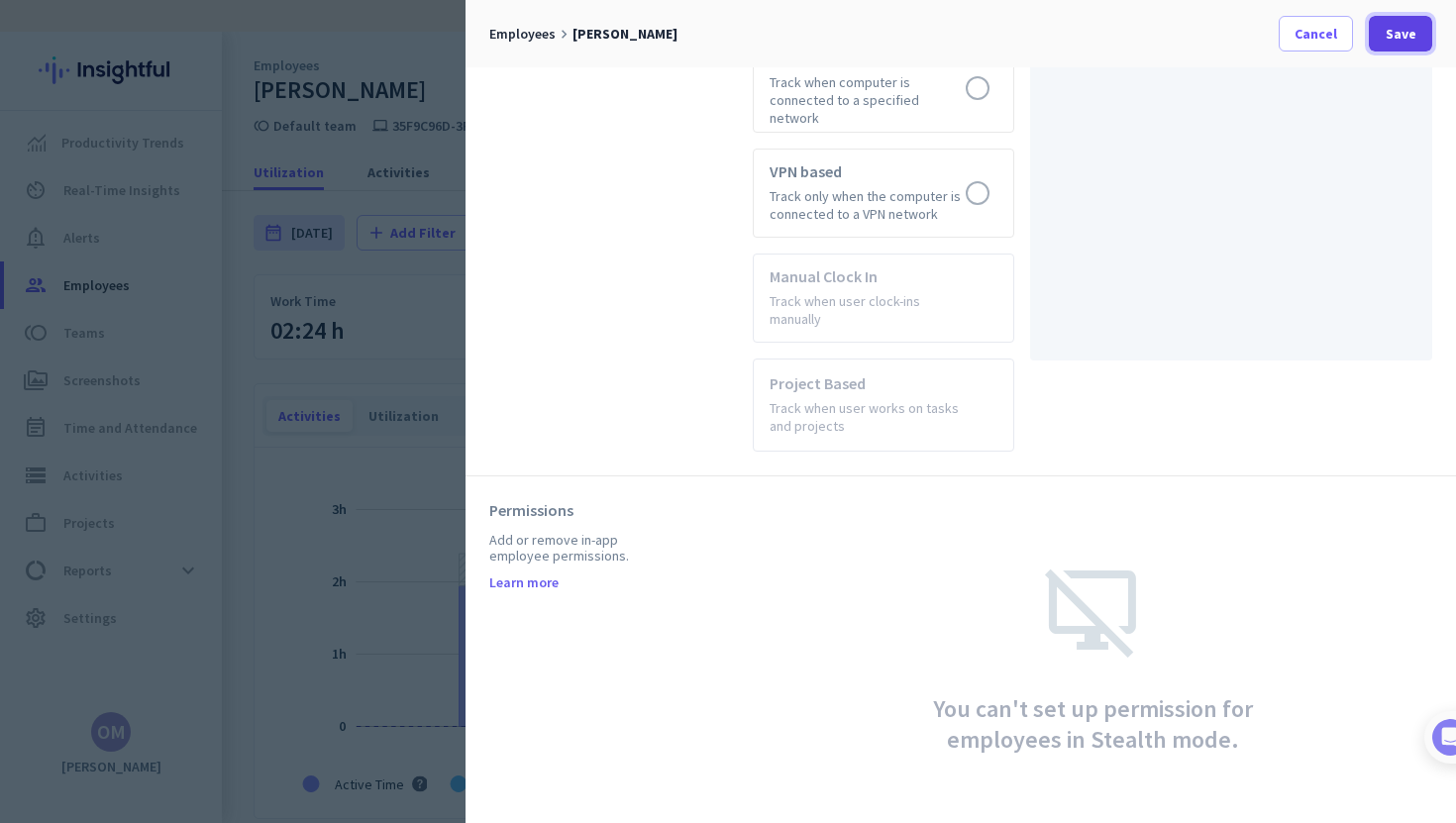
click at [1385, 46] on span at bounding box center [1400, 34] width 63 height 48
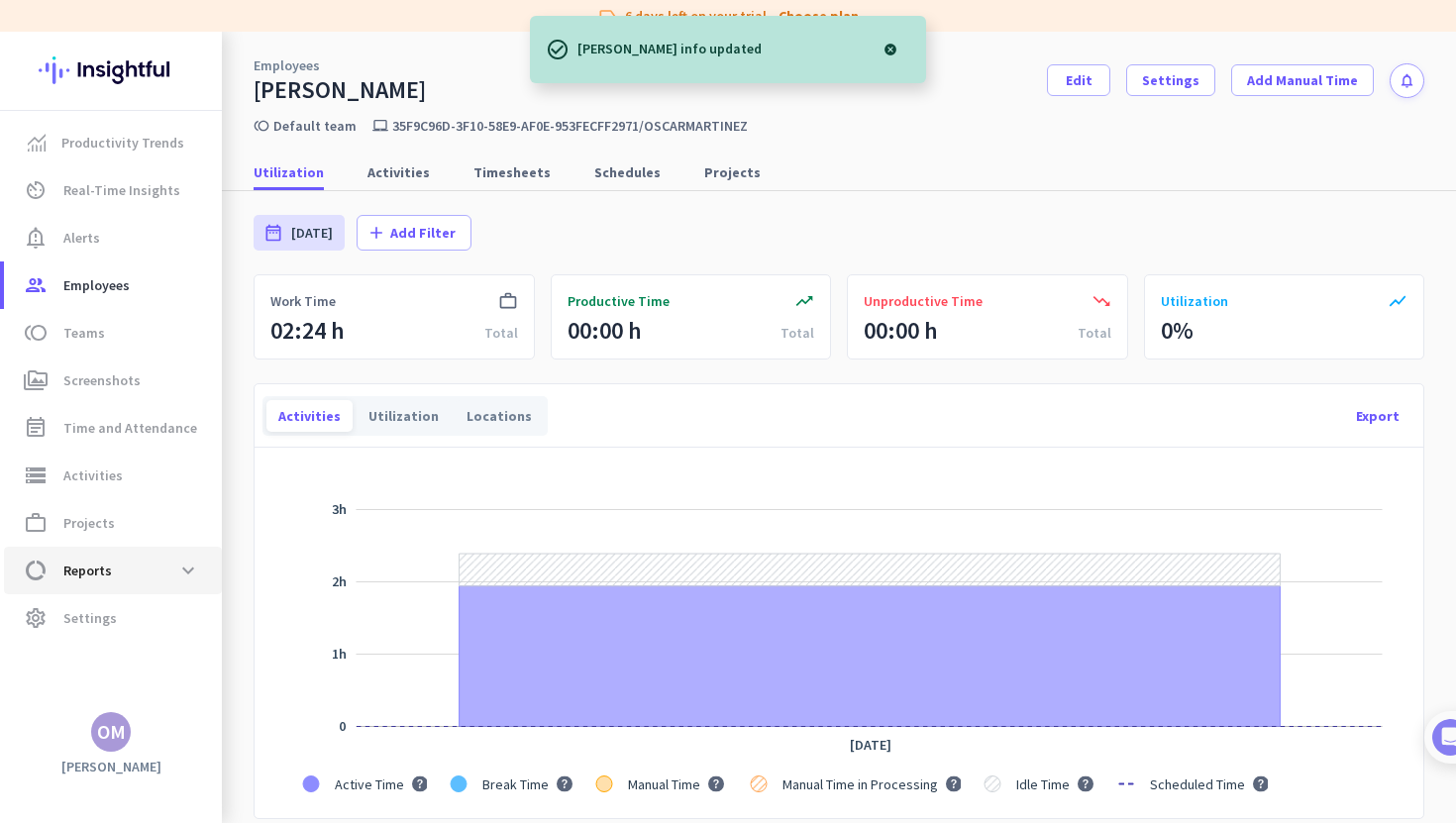
click at [147, 568] on span "data_usage Reports expand_more" at bounding box center [113, 571] width 186 height 36
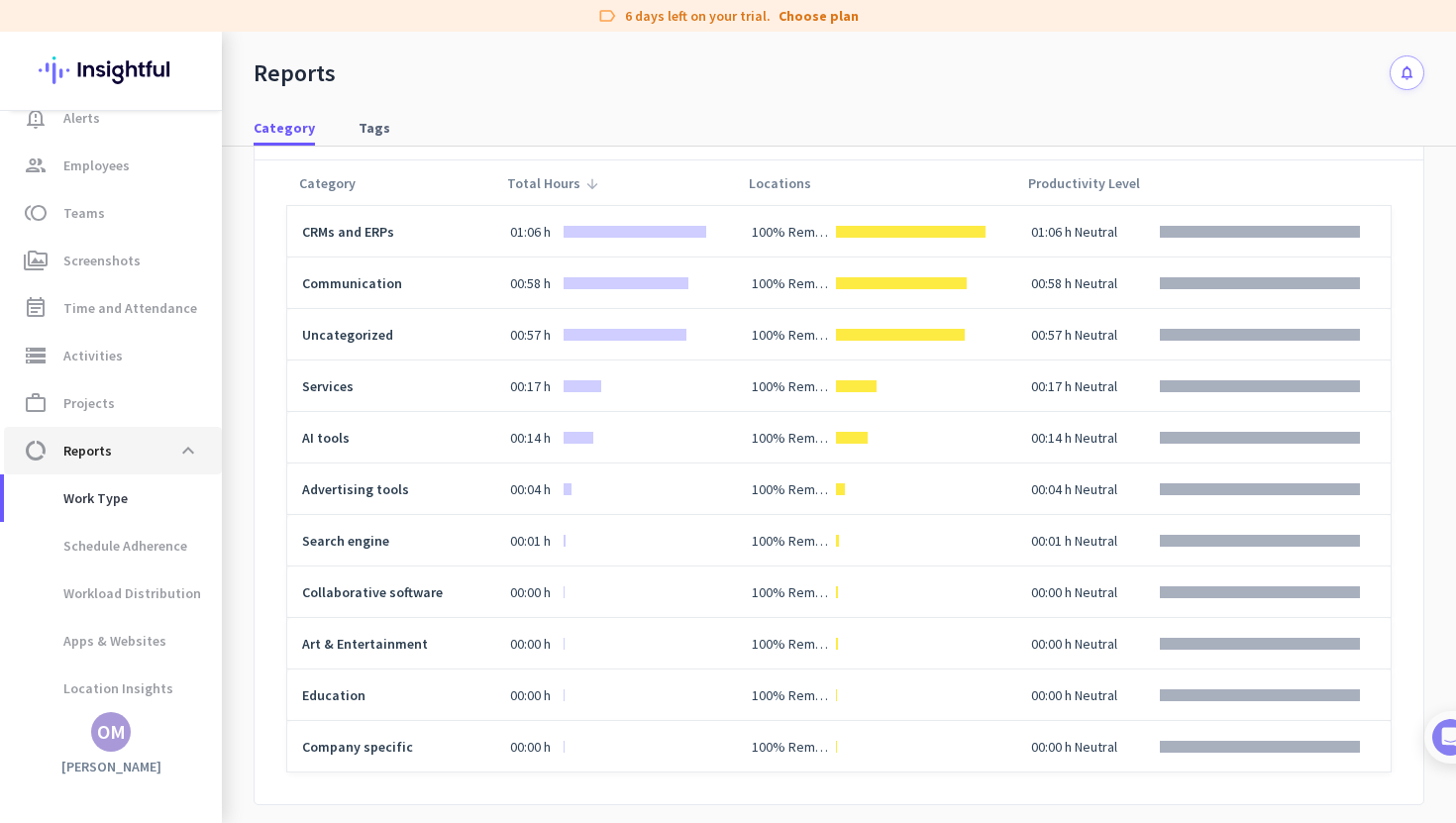
scroll to position [606, 0]
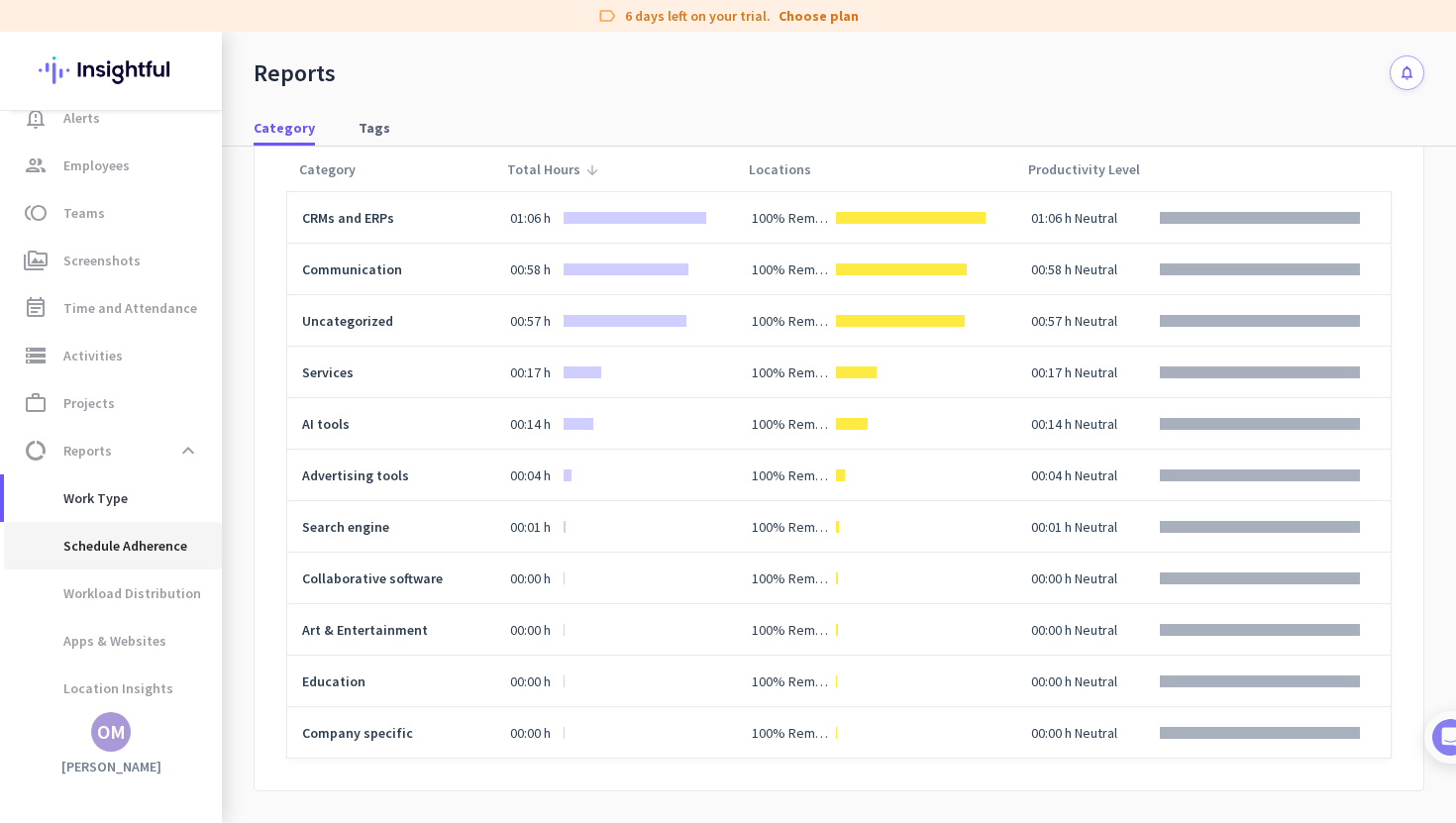
click at [93, 549] on span "Schedule Adherence" at bounding box center [103, 546] width 167 height 48
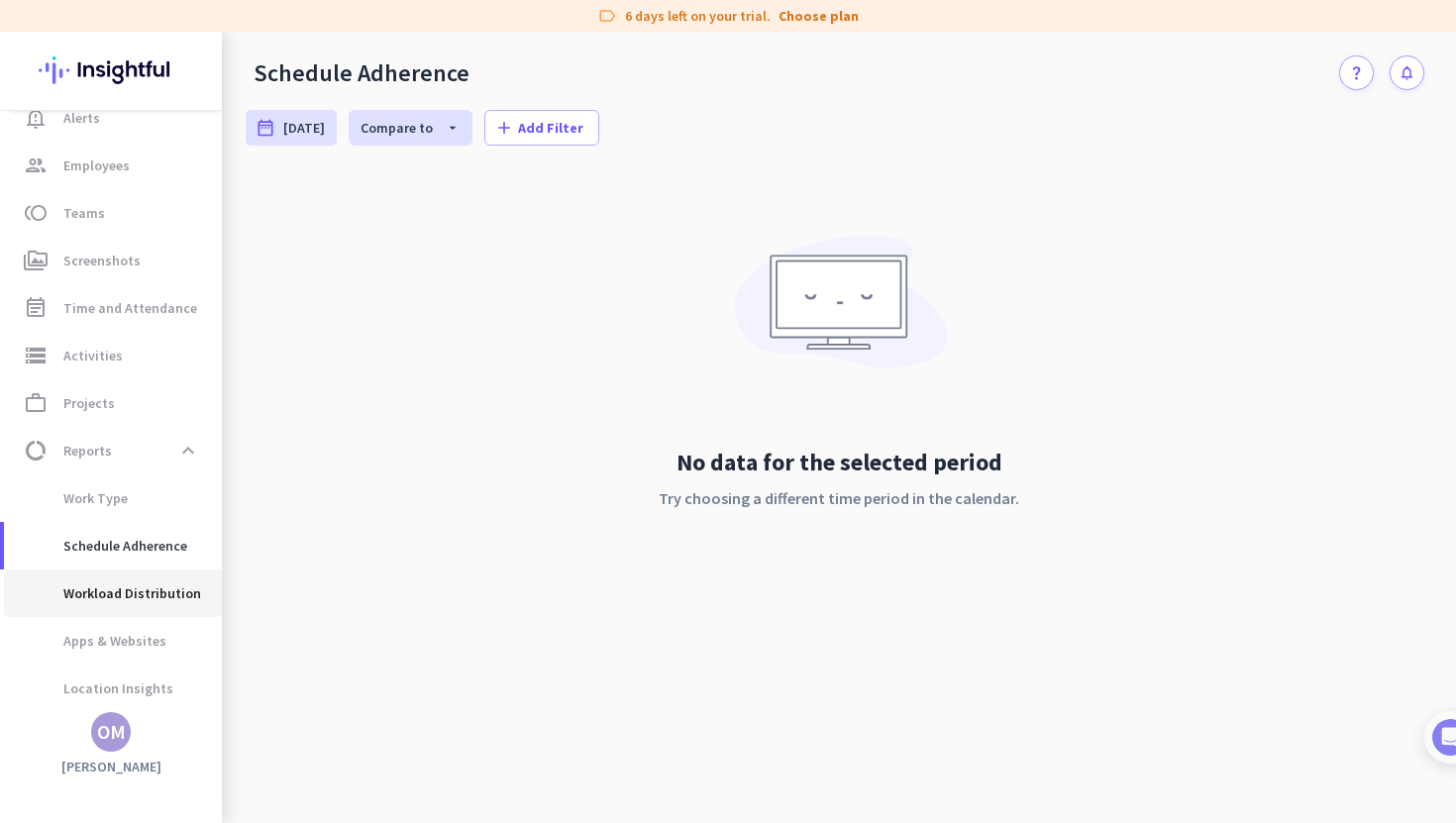
click at [91, 605] on span "Workload Distribution" at bounding box center [110, 594] width 181 height 48
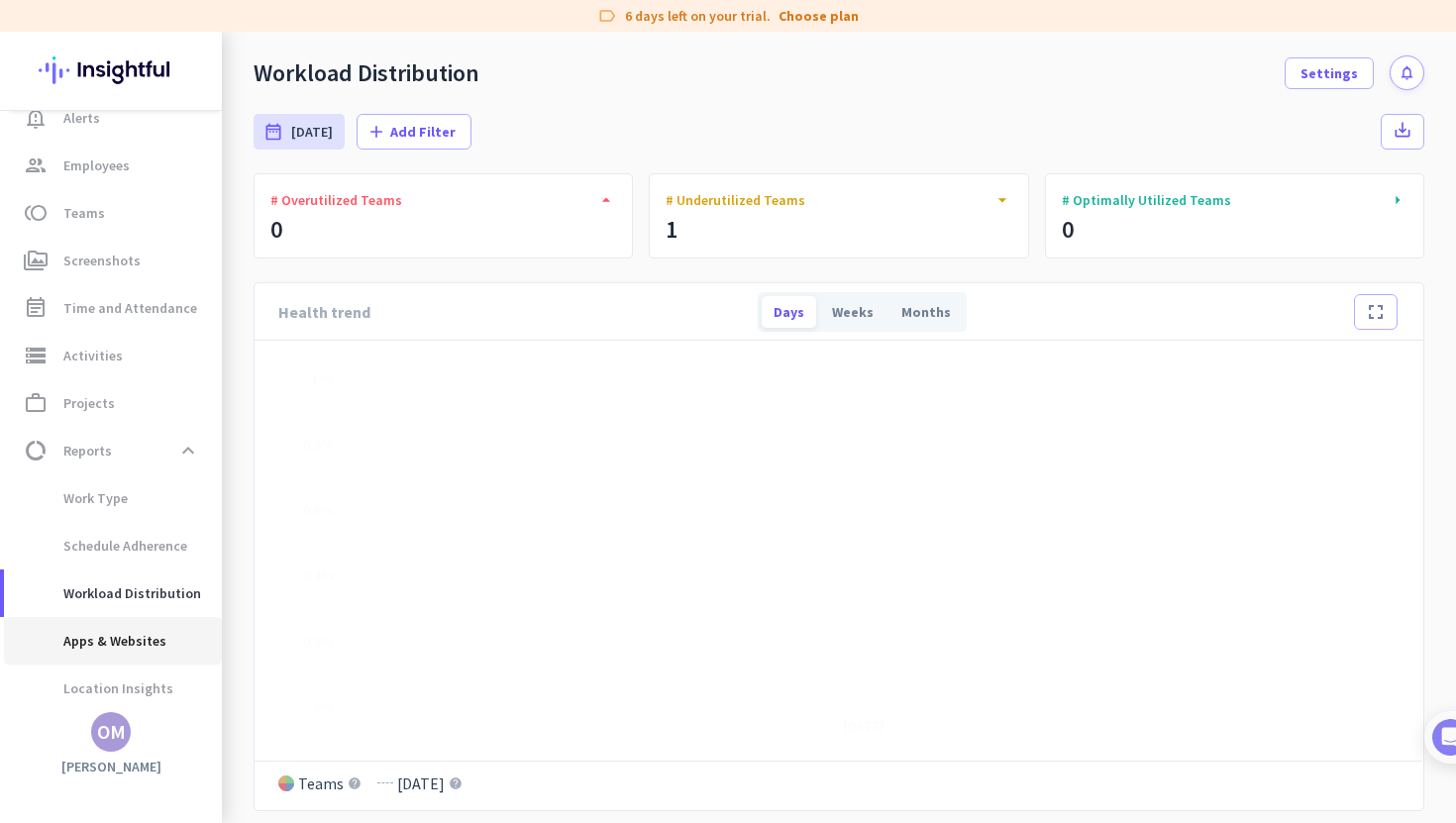
click at [85, 662] on span "Apps & Websites" at bounding box center [93, 641] width 147 height 48
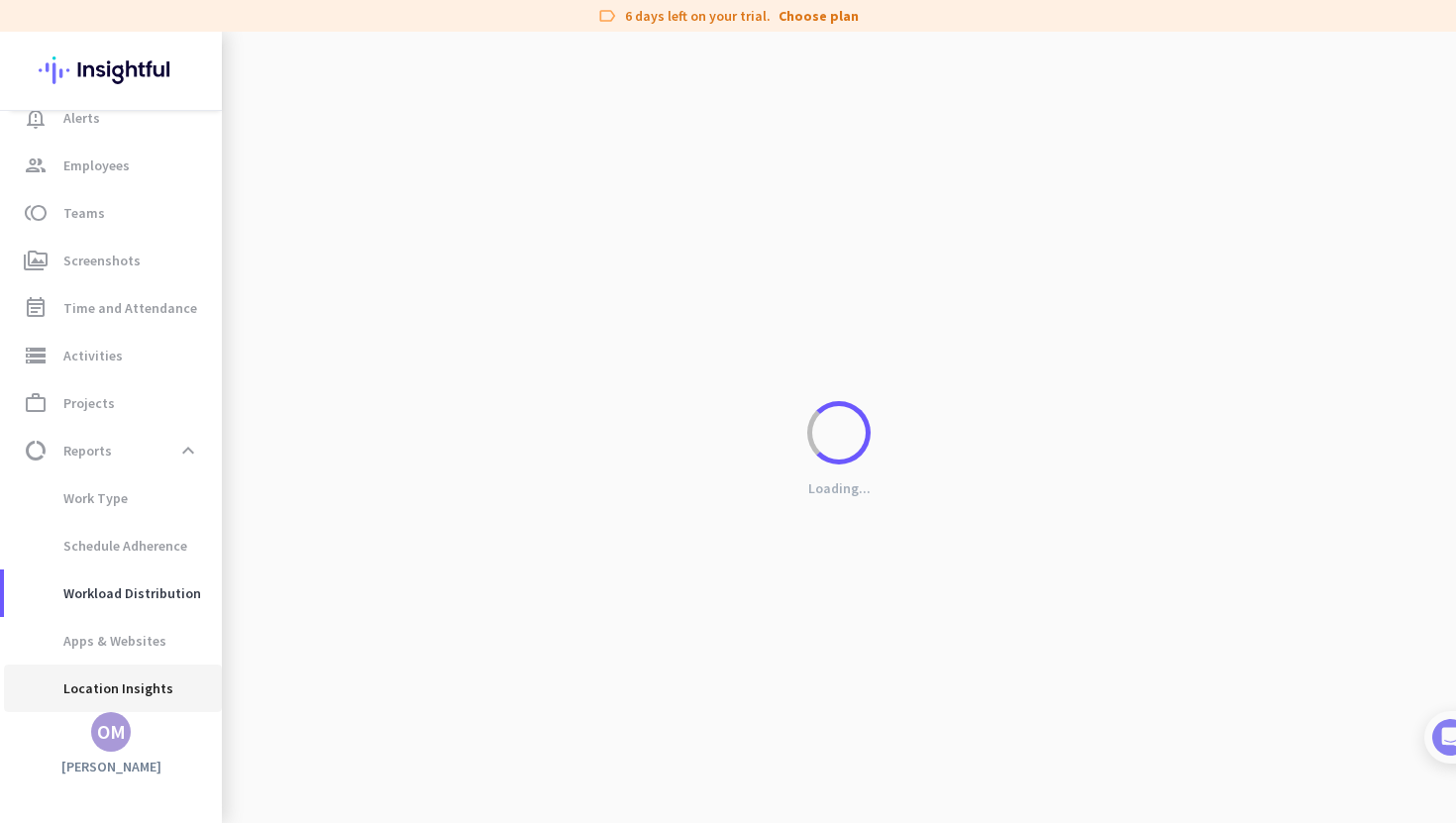
click at [76, 693] on span "Location Insights" at bounding box center [97, 689] width 154 height 48
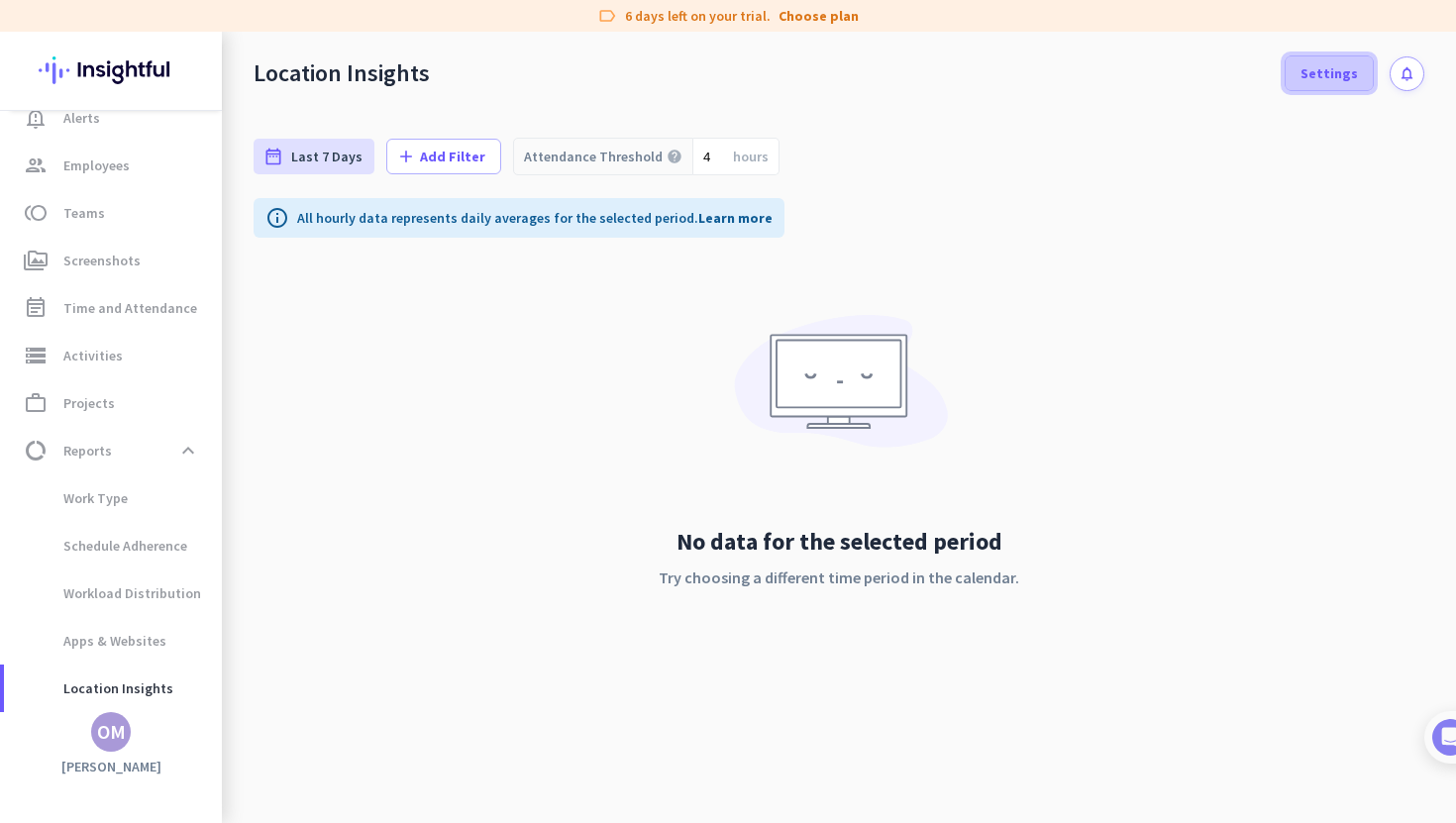
click at [1333, 78] on span "Settings" at bounding box center [1329, 73] width 57 height 20
type input "[DATE] - [DATE]"
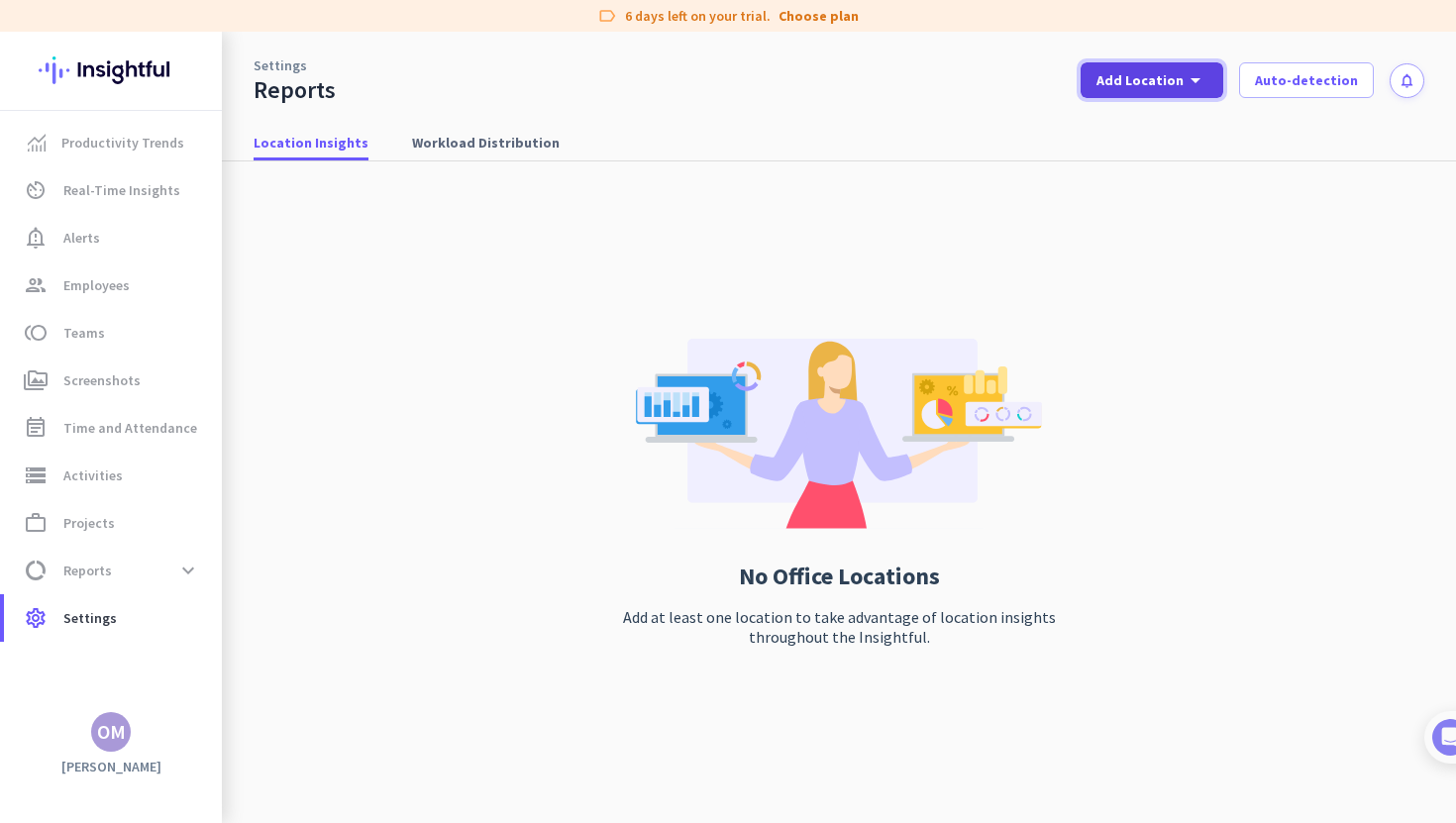
click at [1208, 81] on icon "arrow_drop_down" at bounding box center [1196, 80] width 24 height 24
click at [1193, 124] on div "Add New Location" at bounding box center [1206, 124] width 127 height 20
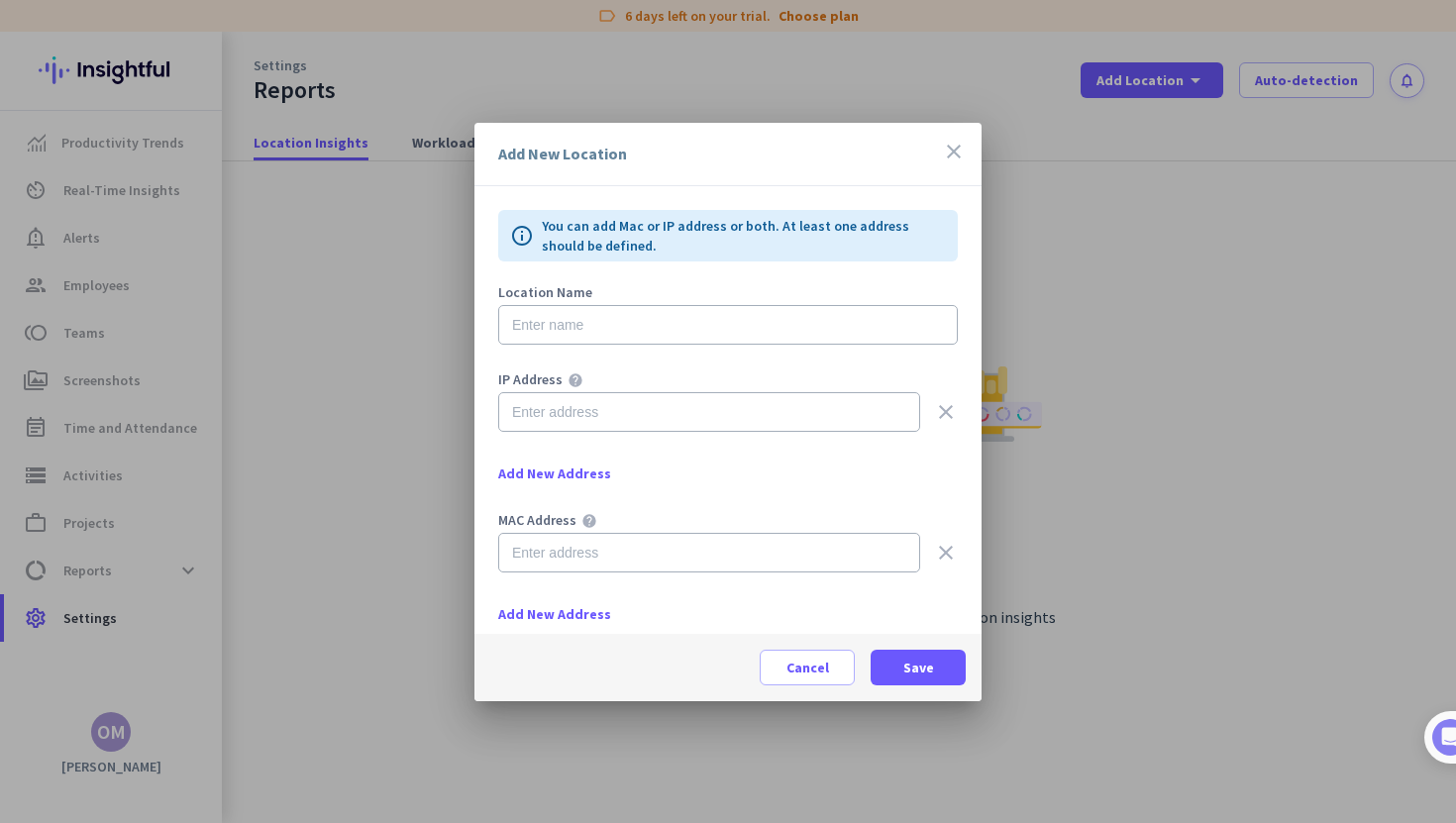
click at [955, 159] on icon "close" at bounding box center [954, 152] width 24 height 24
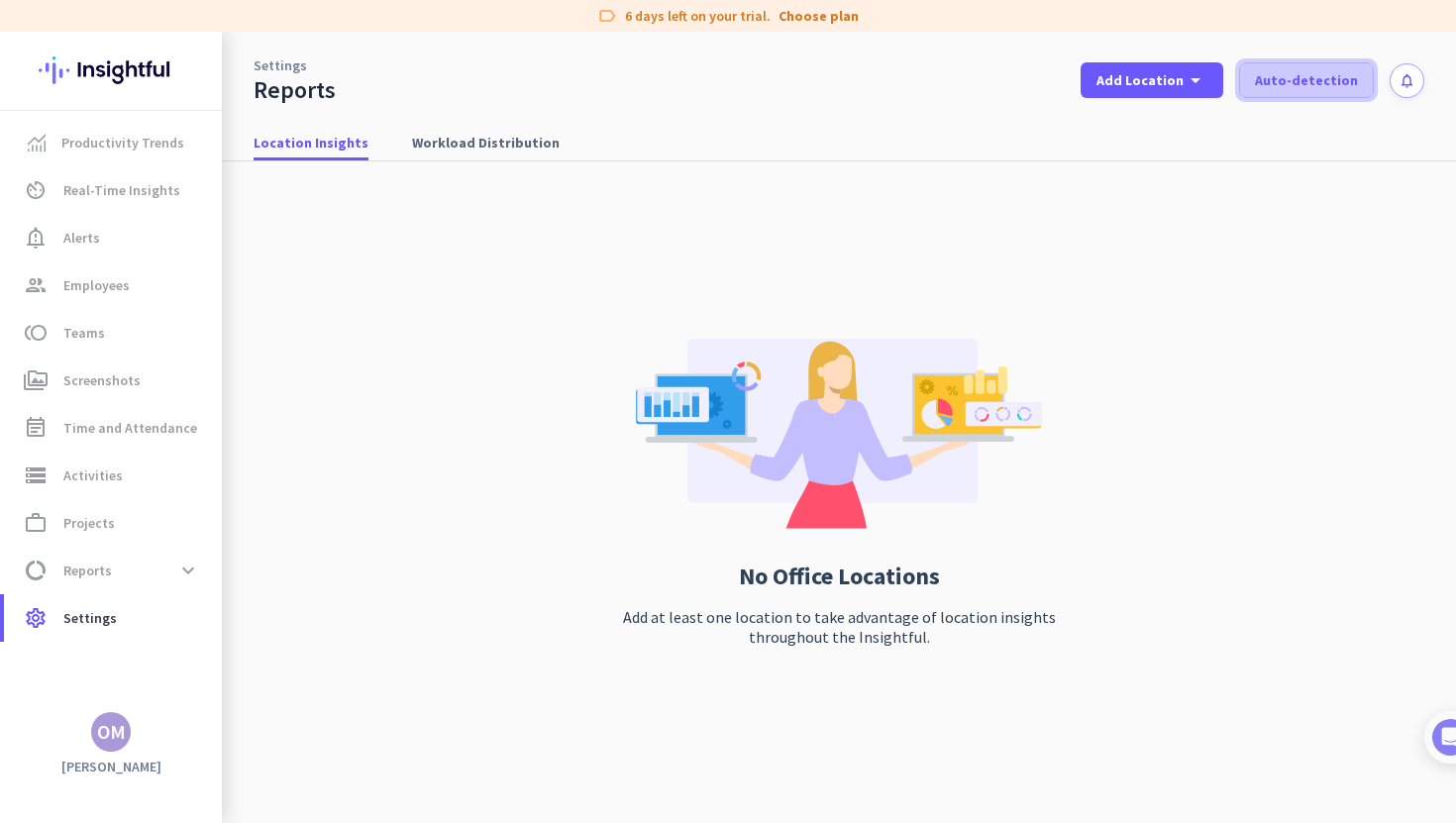
click at [1268, 87] on span "Auto-detection" at bounding box center [1306, 80] width 103 height 20
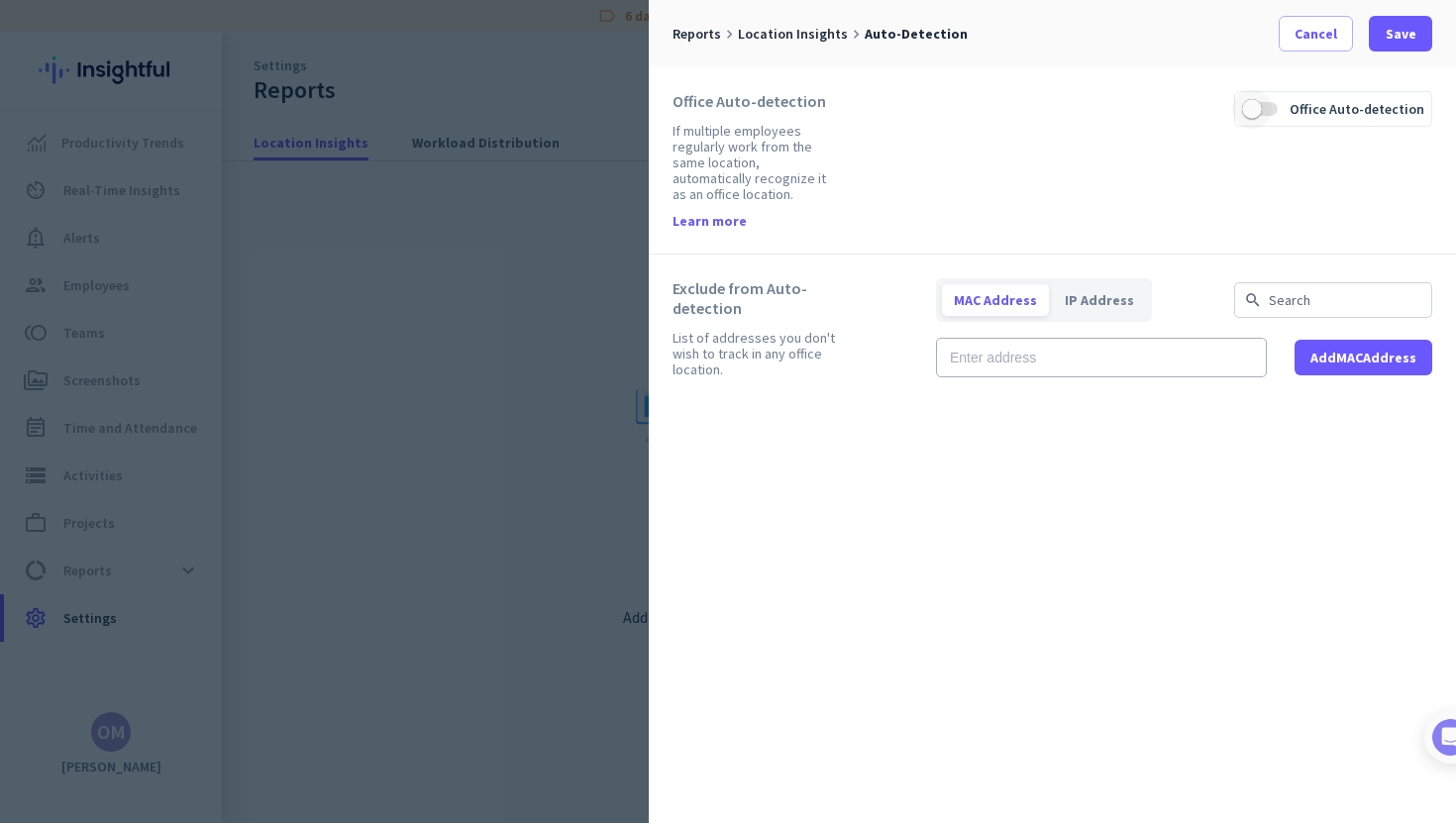
click at [1262, 114] on span "button" at bounding box center [1252, 109] width 20 height 20
click at [1398, 43] on span "Save" at bounding box center [1401, 34] width 31 height 20
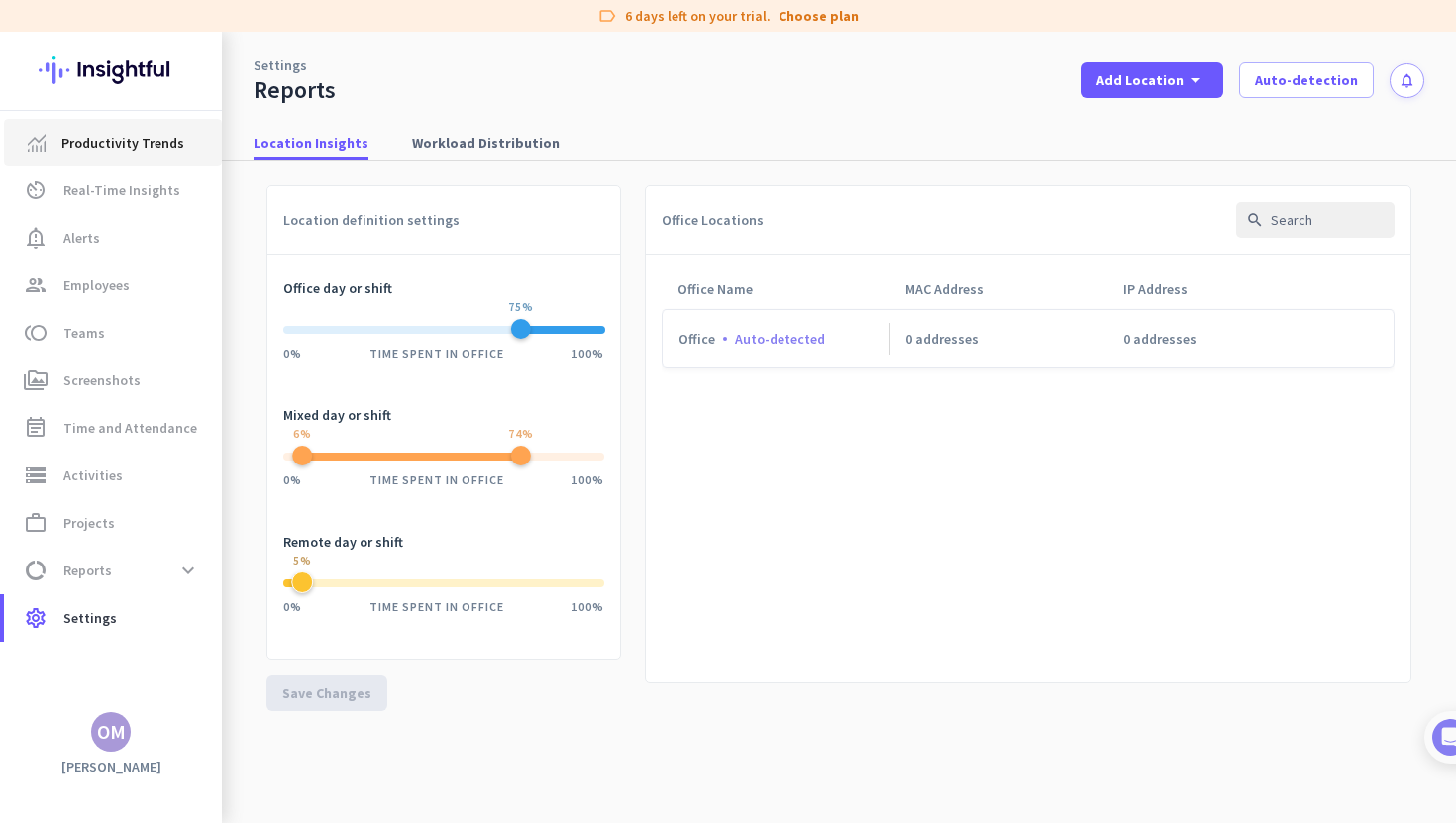
click at [114, 134] on span "Productivity Trends" at bounding box center [122, 143] width 123 height 24
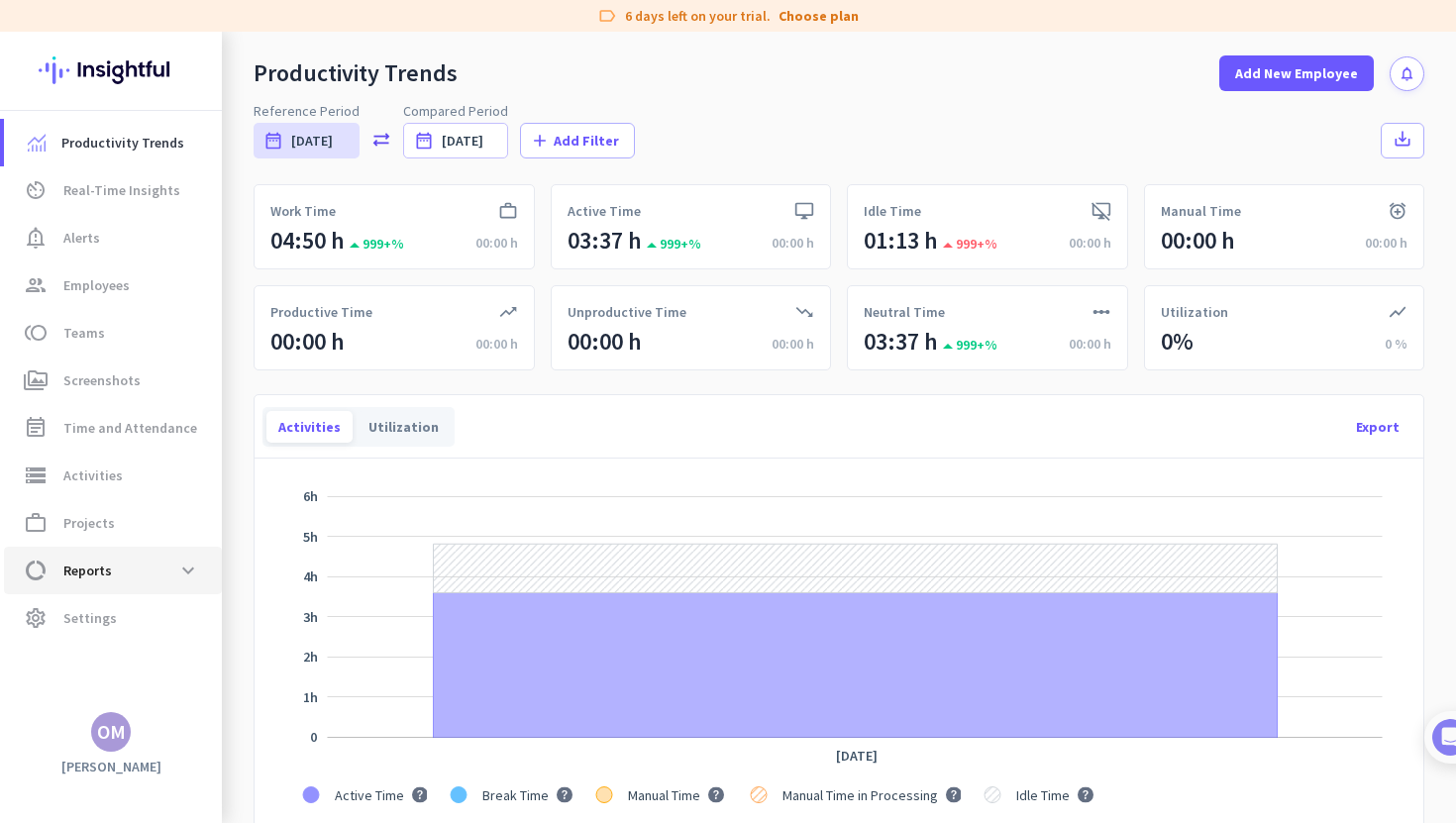
click at [111, 573] on span "data_usage Reports expand_more" at bounding box center [113, 571] width 186 height 36
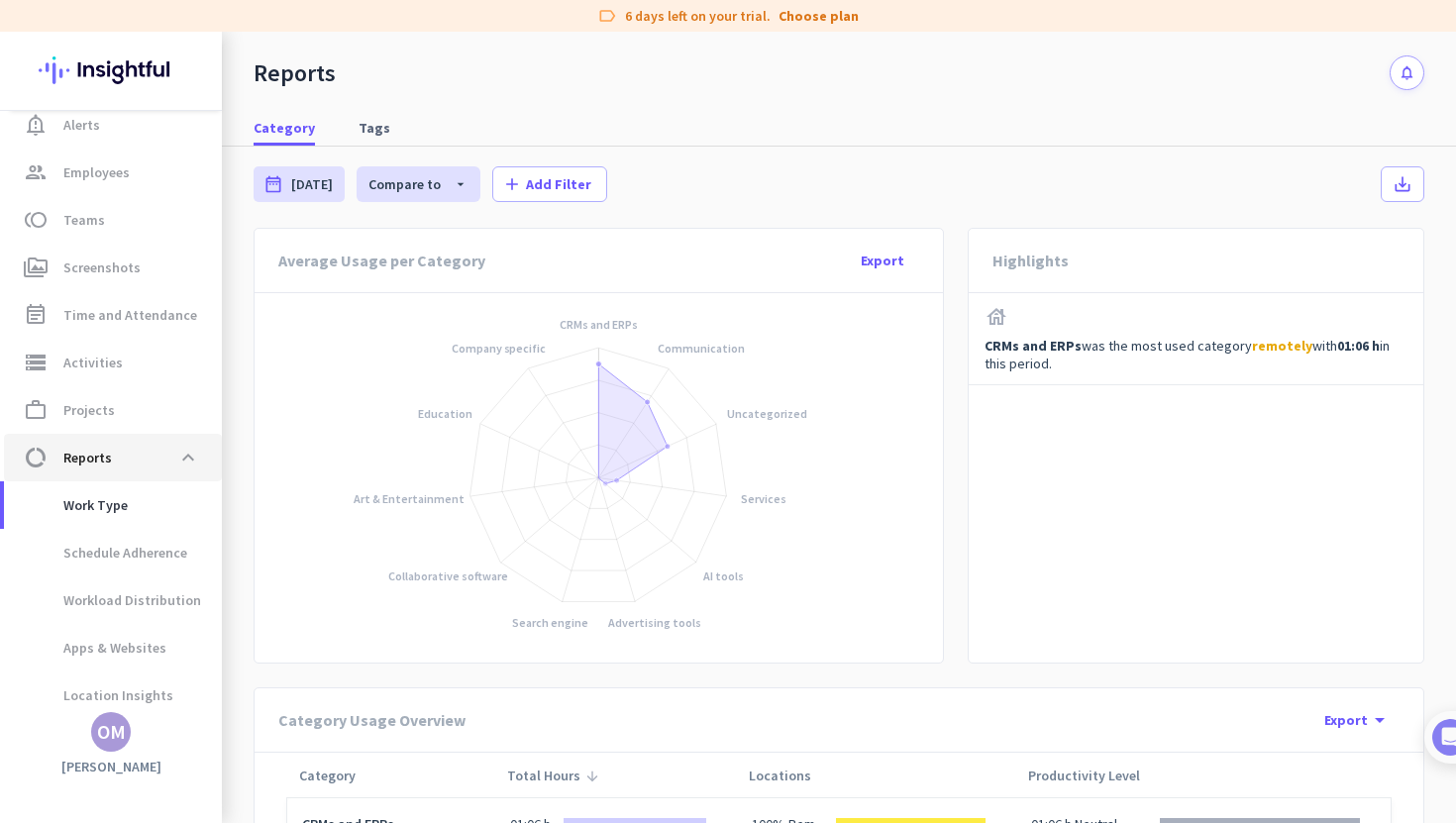
scroll to position [120, 0]
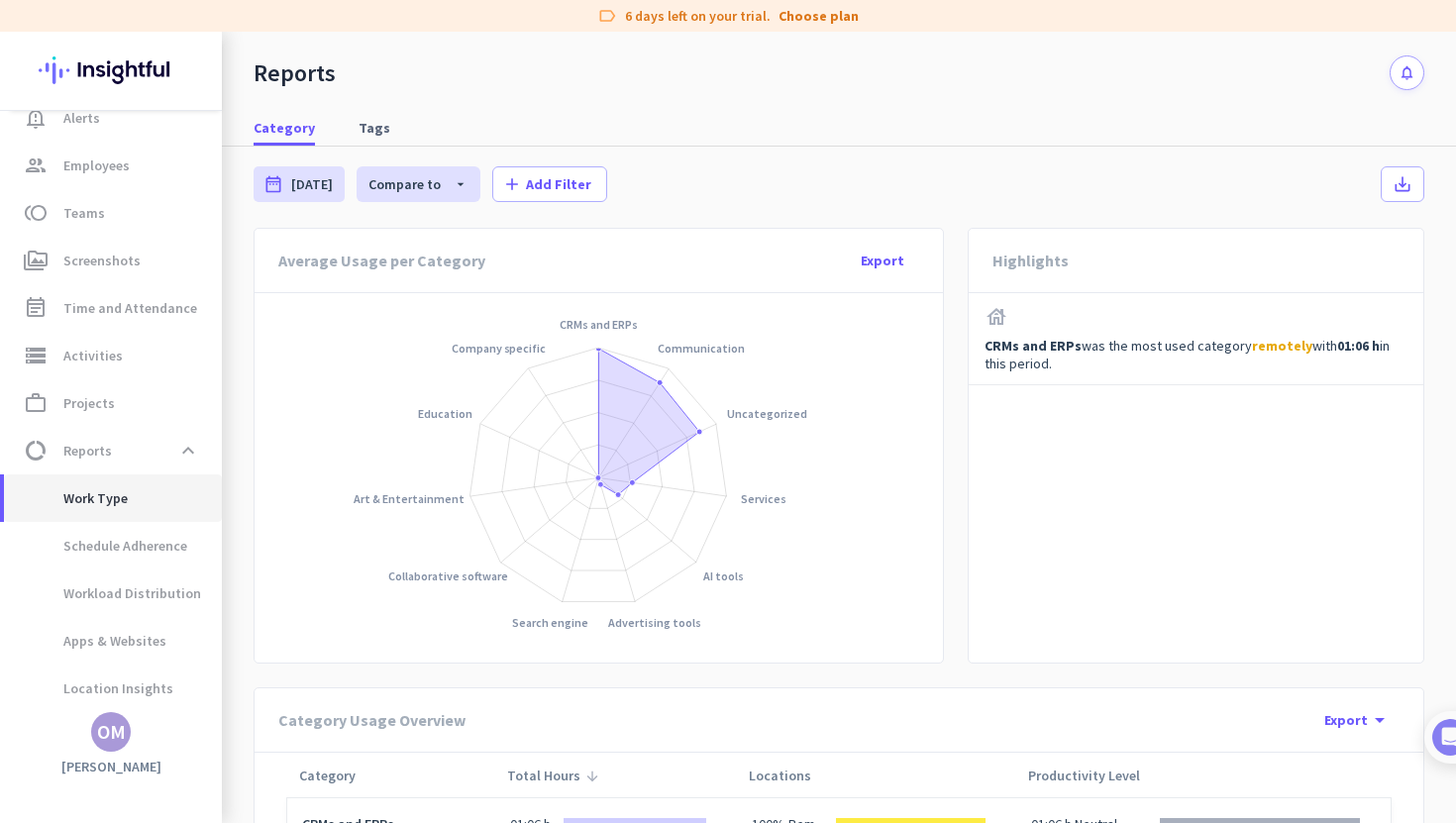
click at [114, 499] on span "Work Type" at bounding box center [74, 499] width 108 height 48
click at [121, 539] on span "Schedule Adherence" at bounding box center [103, 546] width 167 height 48
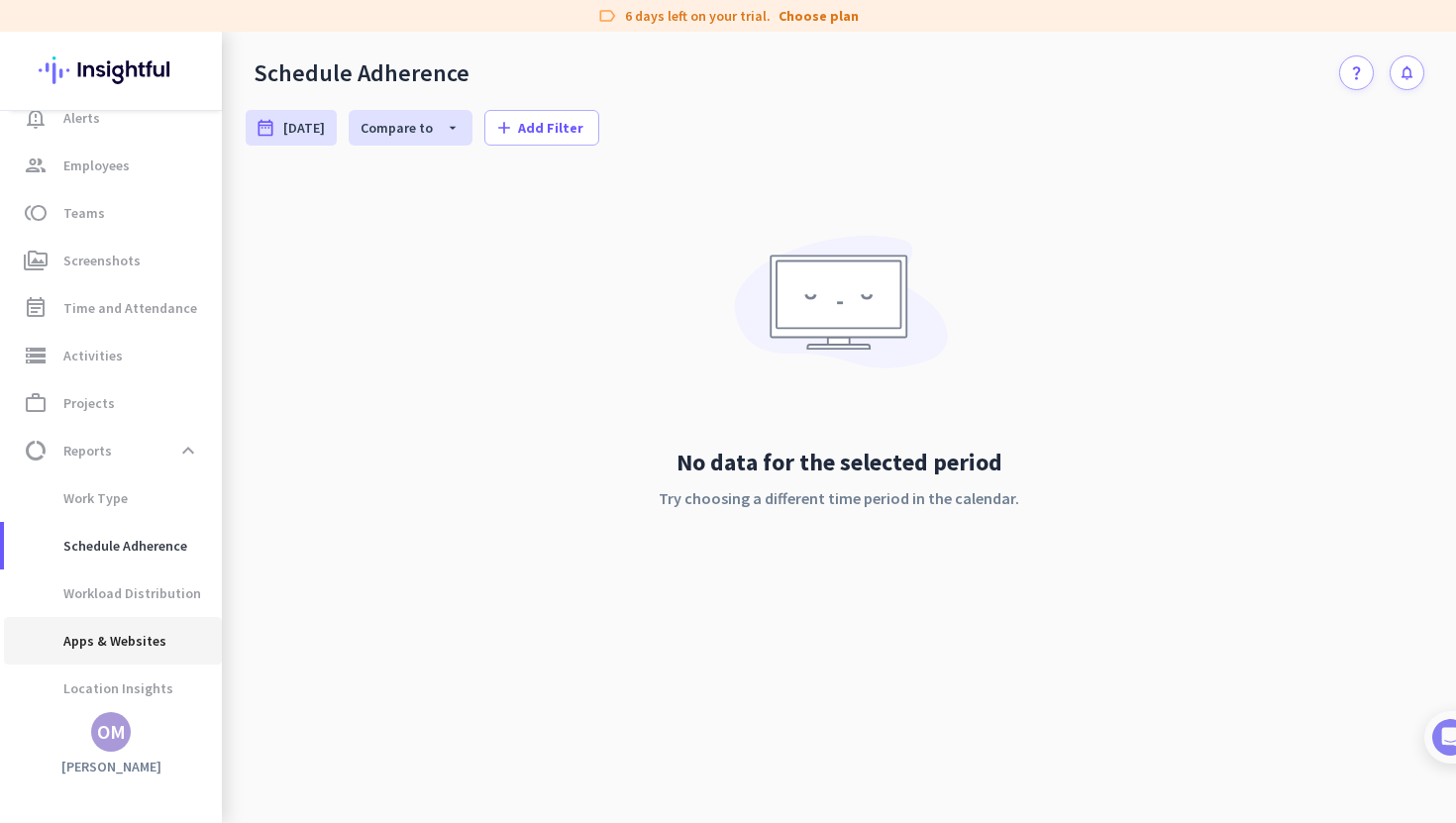
click at [104, 645] on span "Apps & Websites" at bounding box center [93, 641] width 147 height 48
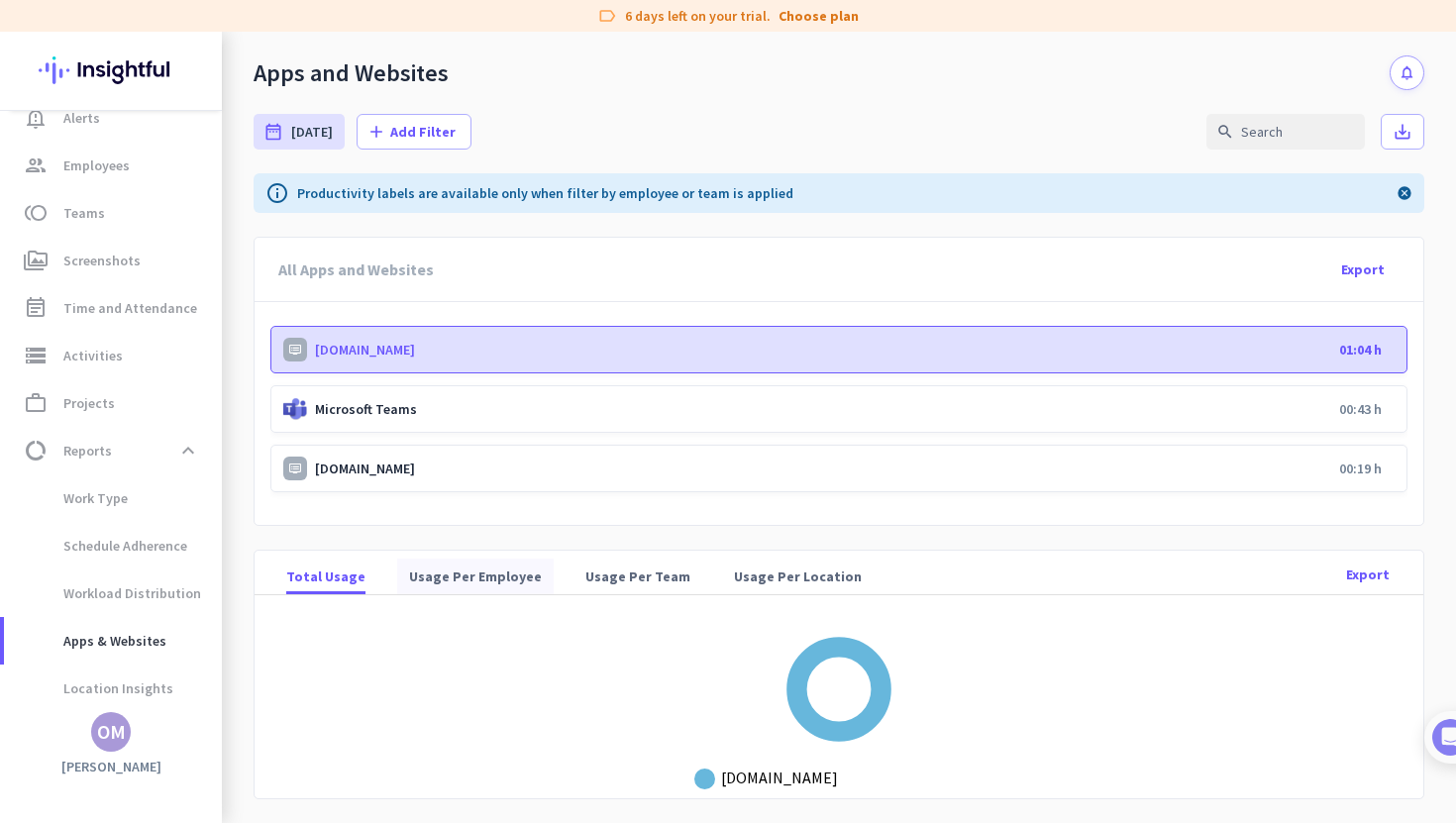
click at [463, 567] on span "Usage Per Employee" at bounding box center [475, 577] width 133 height 20
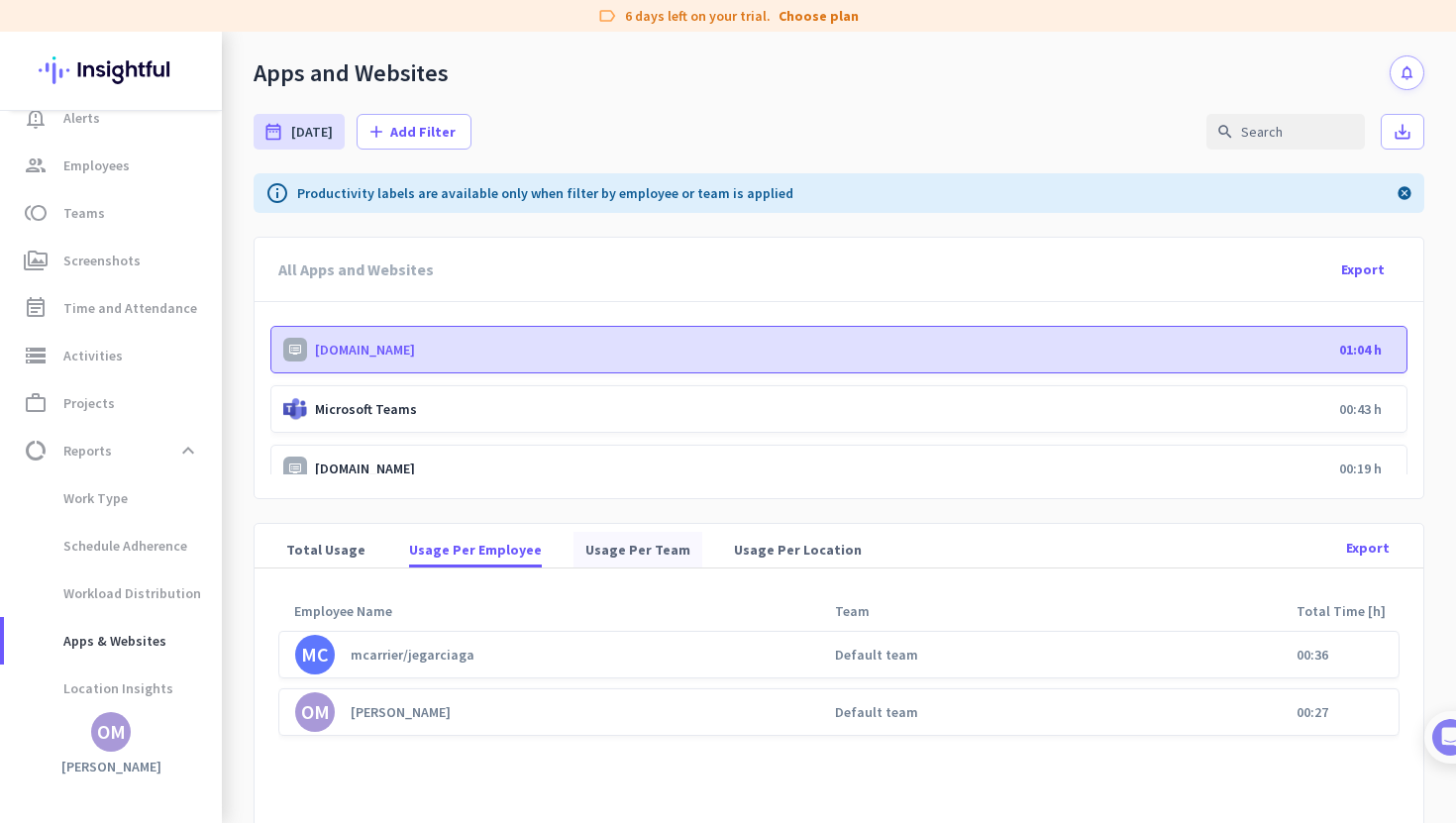
click at [586, 542] on span "Usage Per Team" at bounding box center [638, 550] width 105 height 20
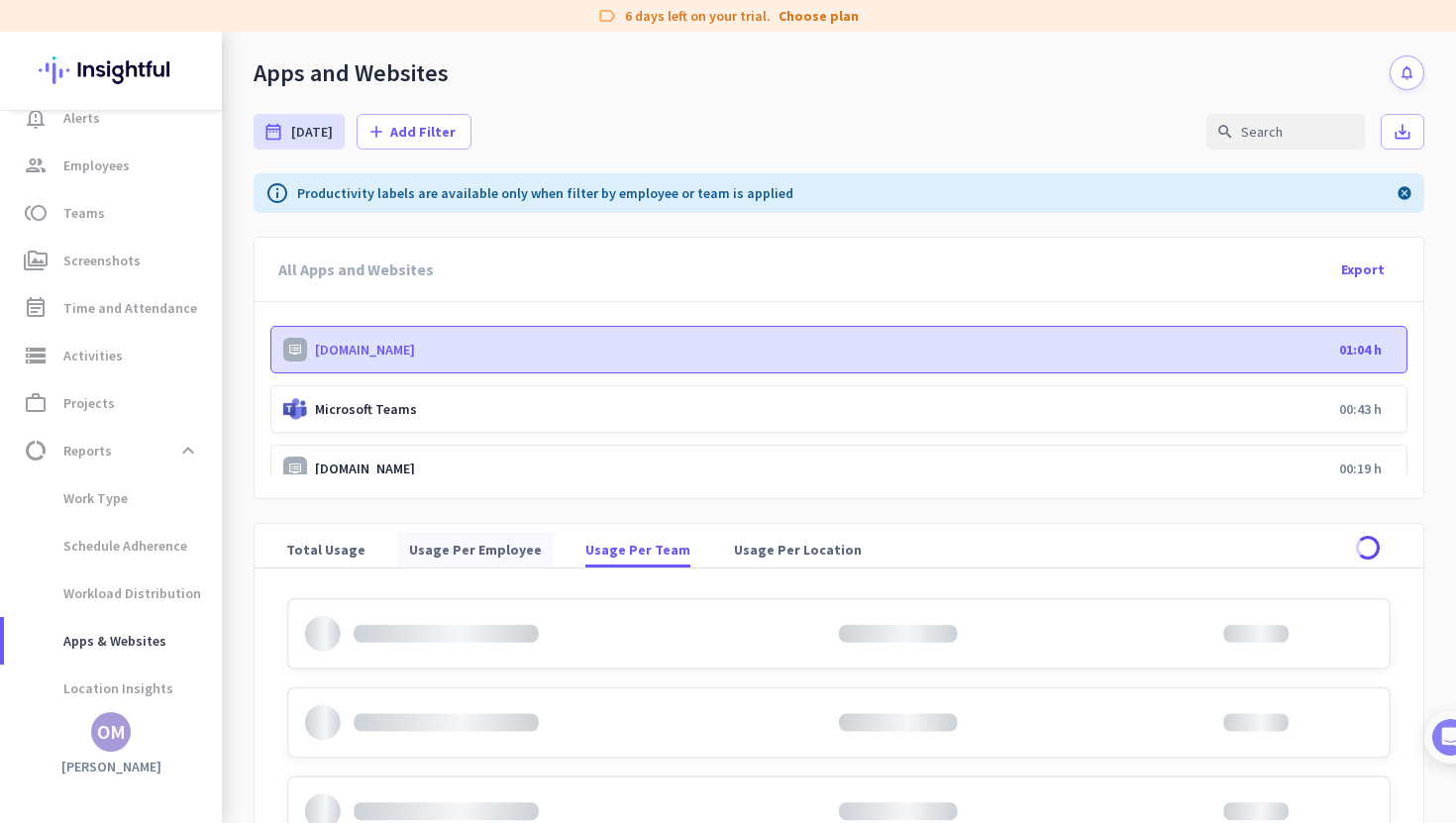
click at [457, 536] on span "Usage Per Employee" at bounding box center [475, 550] width 133 height 36
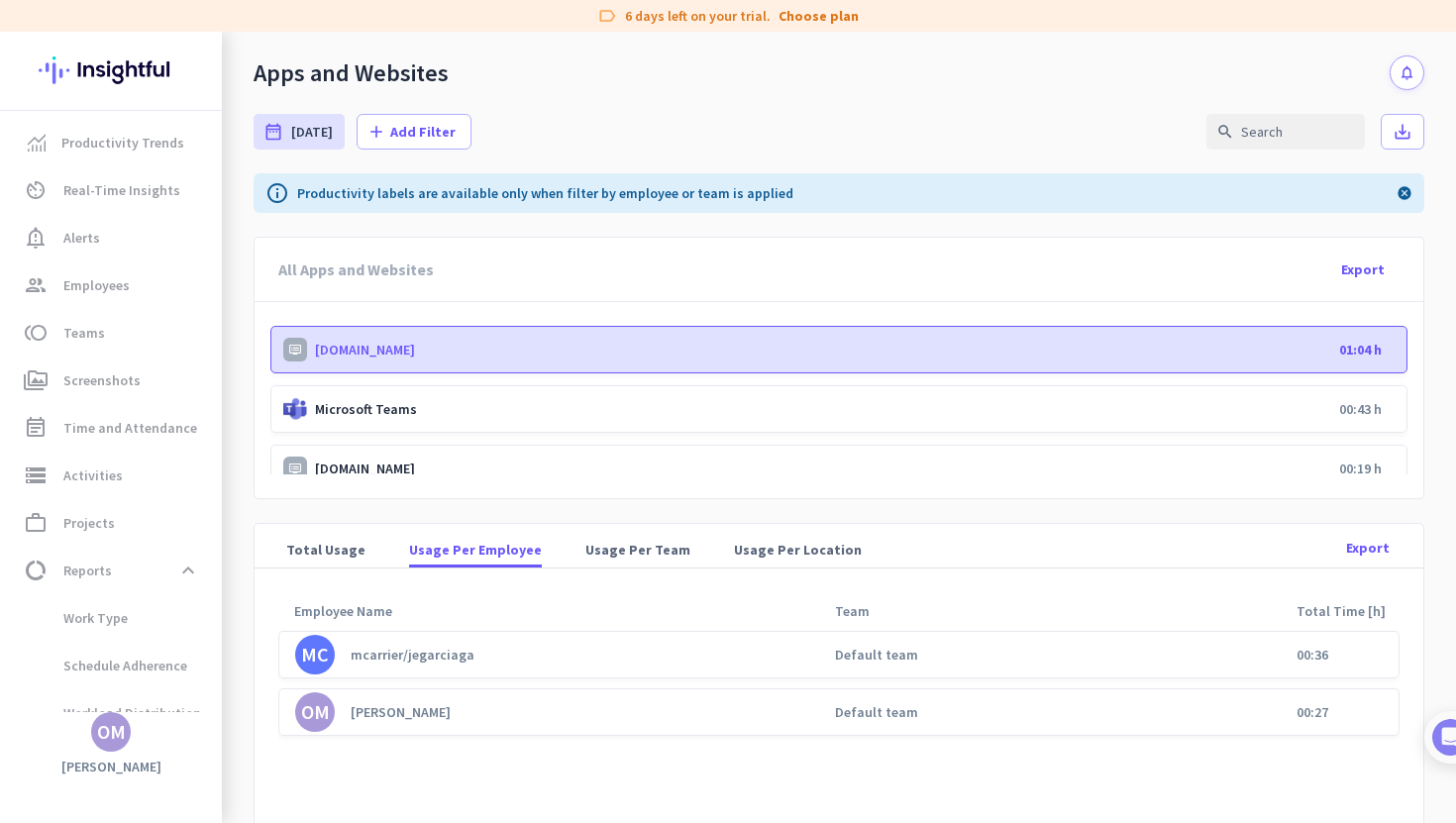
click at [110, 93] on img at bounding box center [111, 70] width 145 height 77
